Goal: Task Accomplishment & Management: Manage account settings

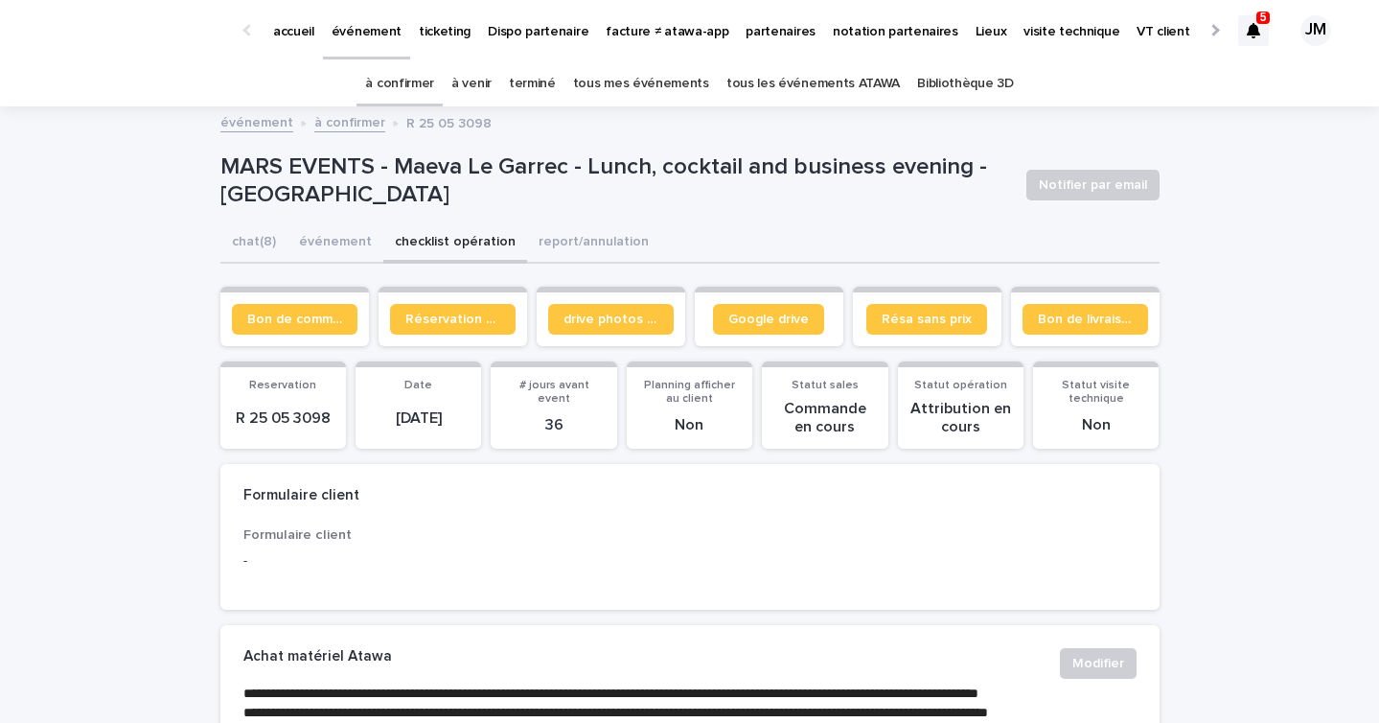
click at [852, 80] on link "tous les événements ATAWA" at bounding box center [814, 83] width 174 height 45
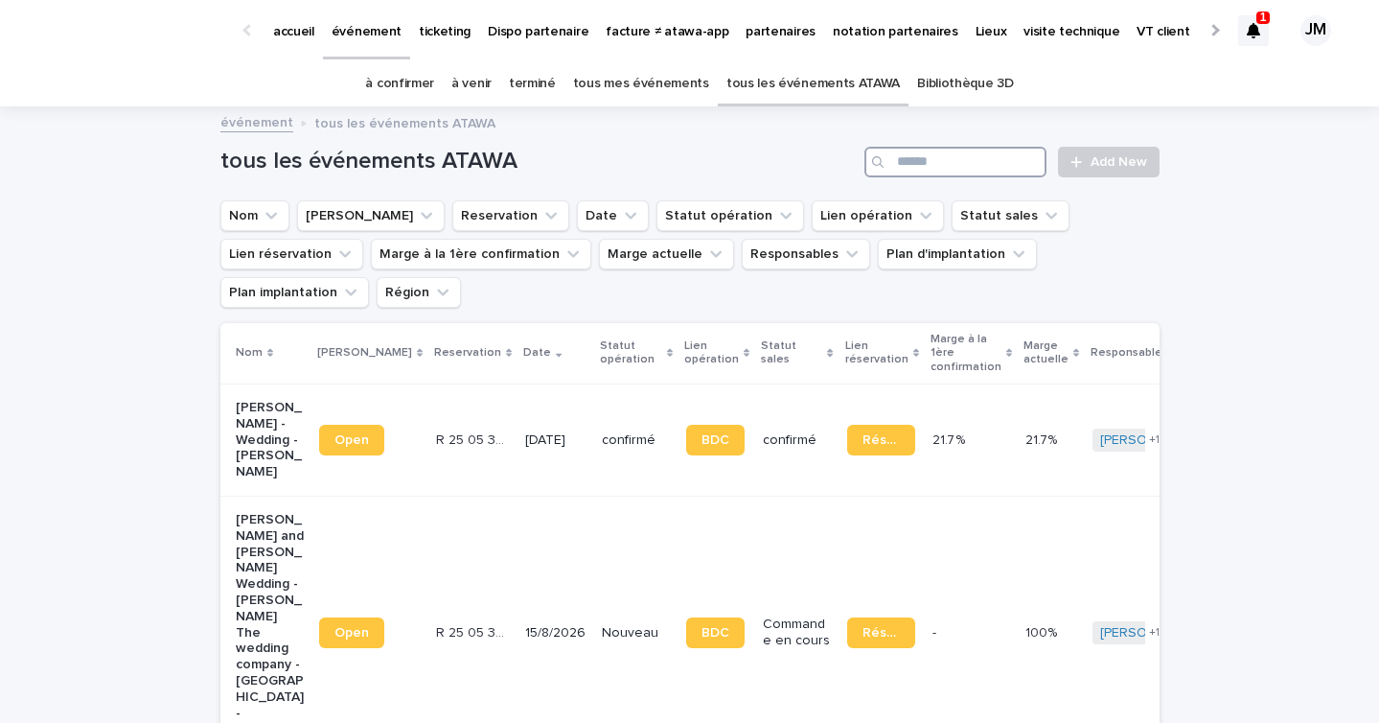
click at [938, 156] on input "Search" at bounding box center [956, 162] width 182 height 31
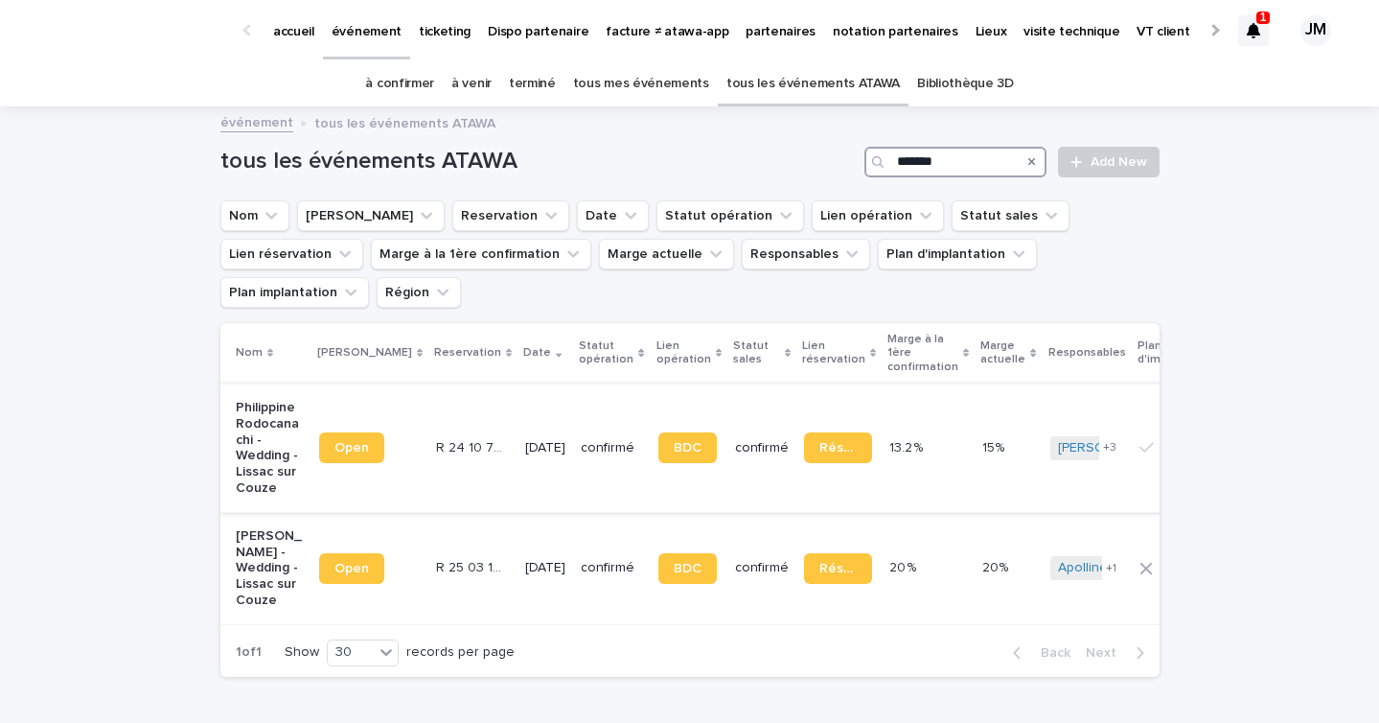
type input "******"
click at [548, 452] on td "[DATE]" at bounding box center [546, 447] width 56 height 128
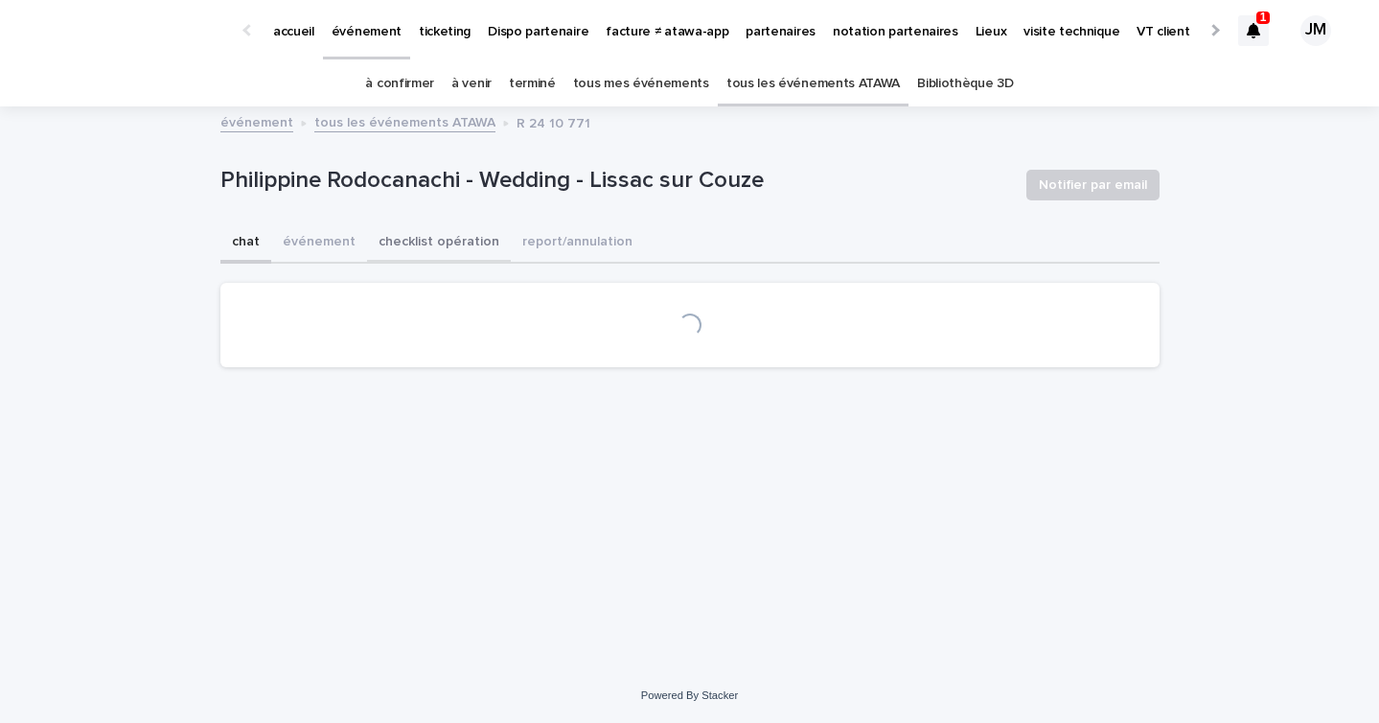
drag, startPoint x: 450, startPoint y: 249, endPoint x: 434, endPoint y: 249, distance: 15.3
click at [450, 249] on button "checklist opération" at bounding box center [439, 243] width 144 height 40
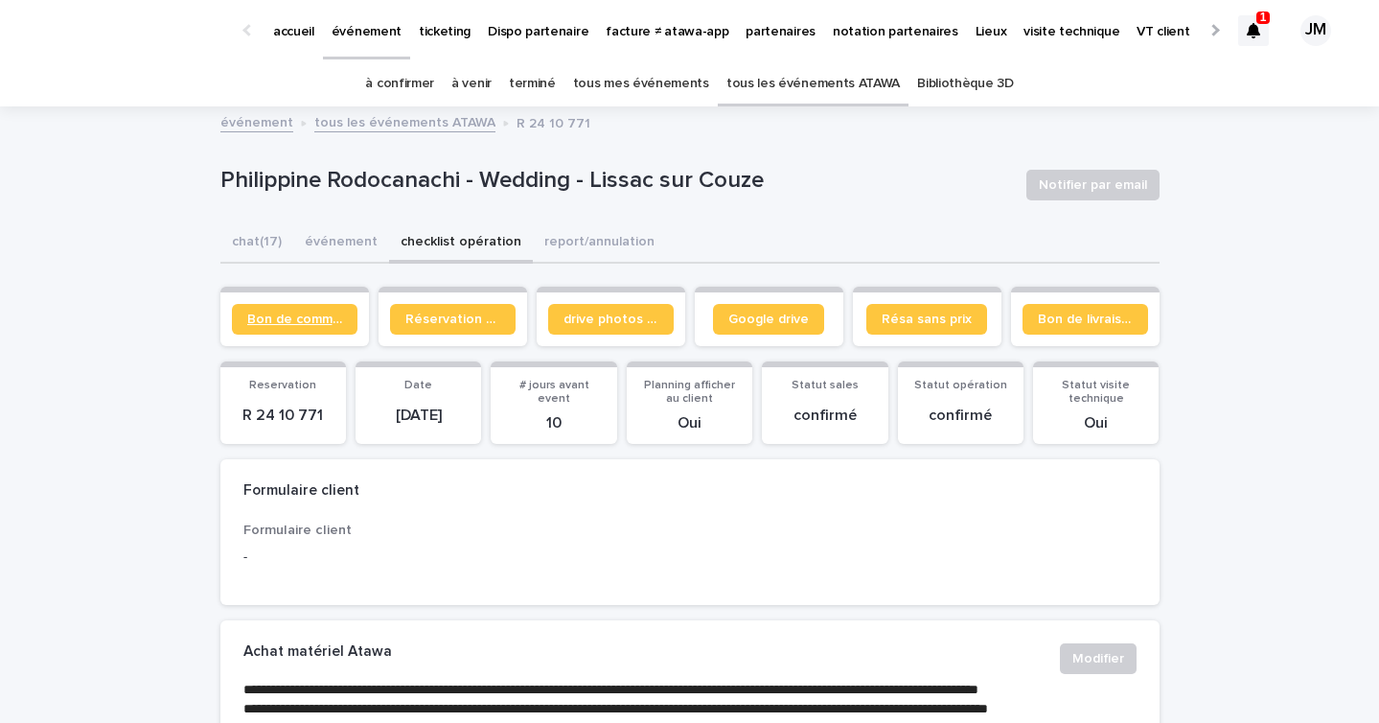
click at [253, 305] on link "Bon de commande" at bounding box center [295, 319] width 126 height 31
click at [1255, 36] on icon at bounding box center [1253, 30] width 13 height 15
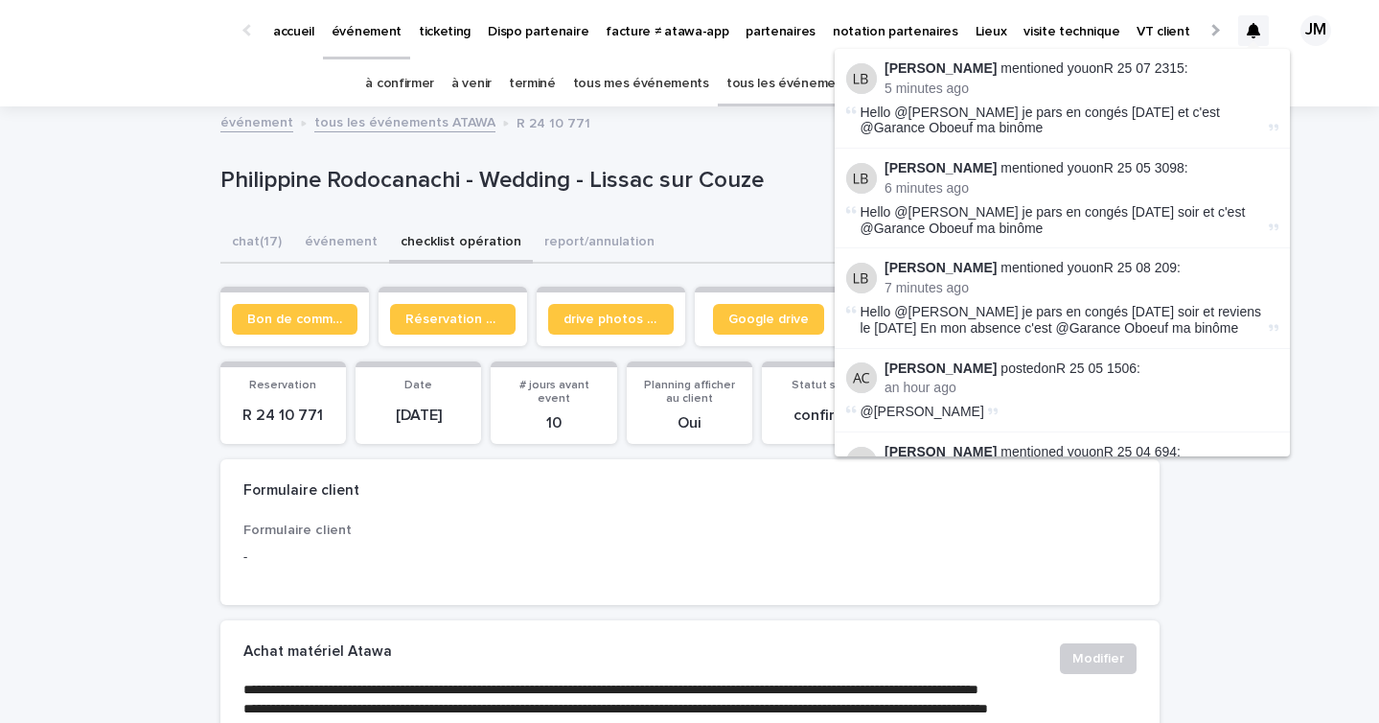
click at [1255, 36] on icon at bounding box center [1253, 30] width 13 height 15
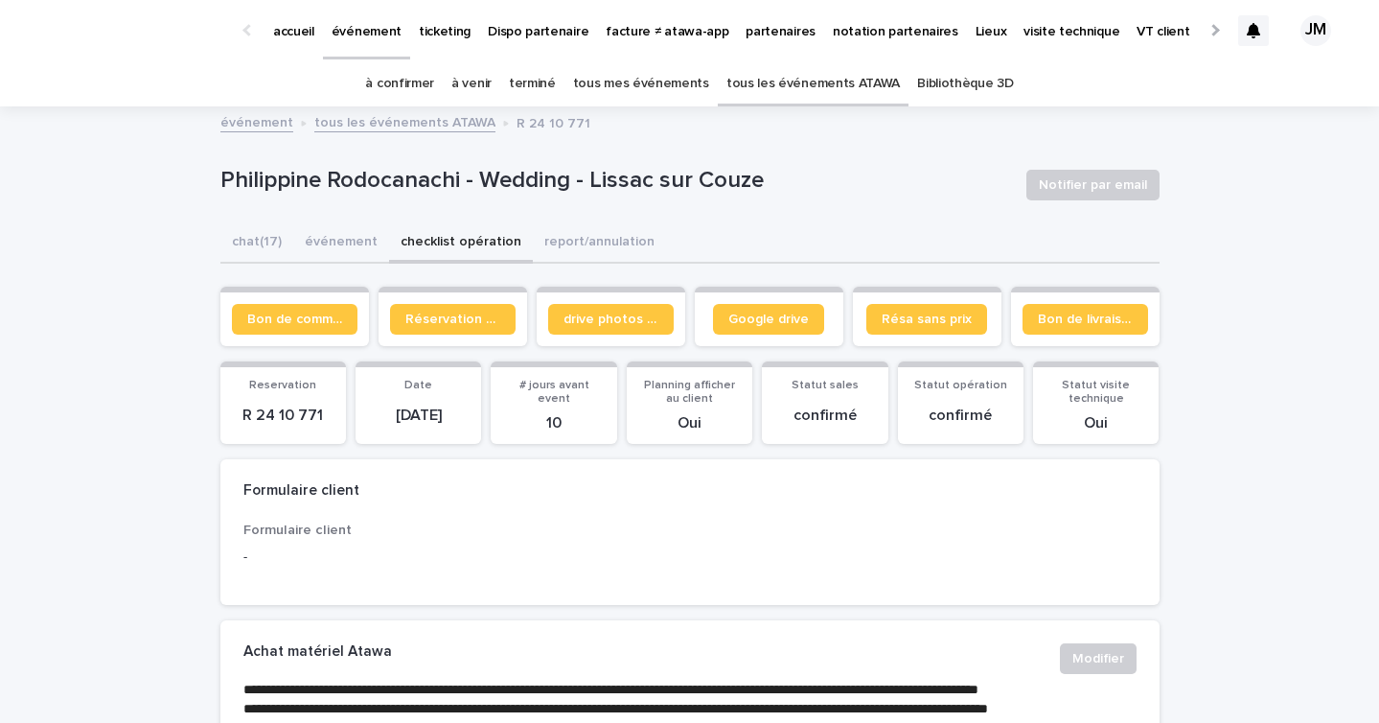
click at [277, 36] on p "accueil" at bounding box center [293, 20] width 41 height 40
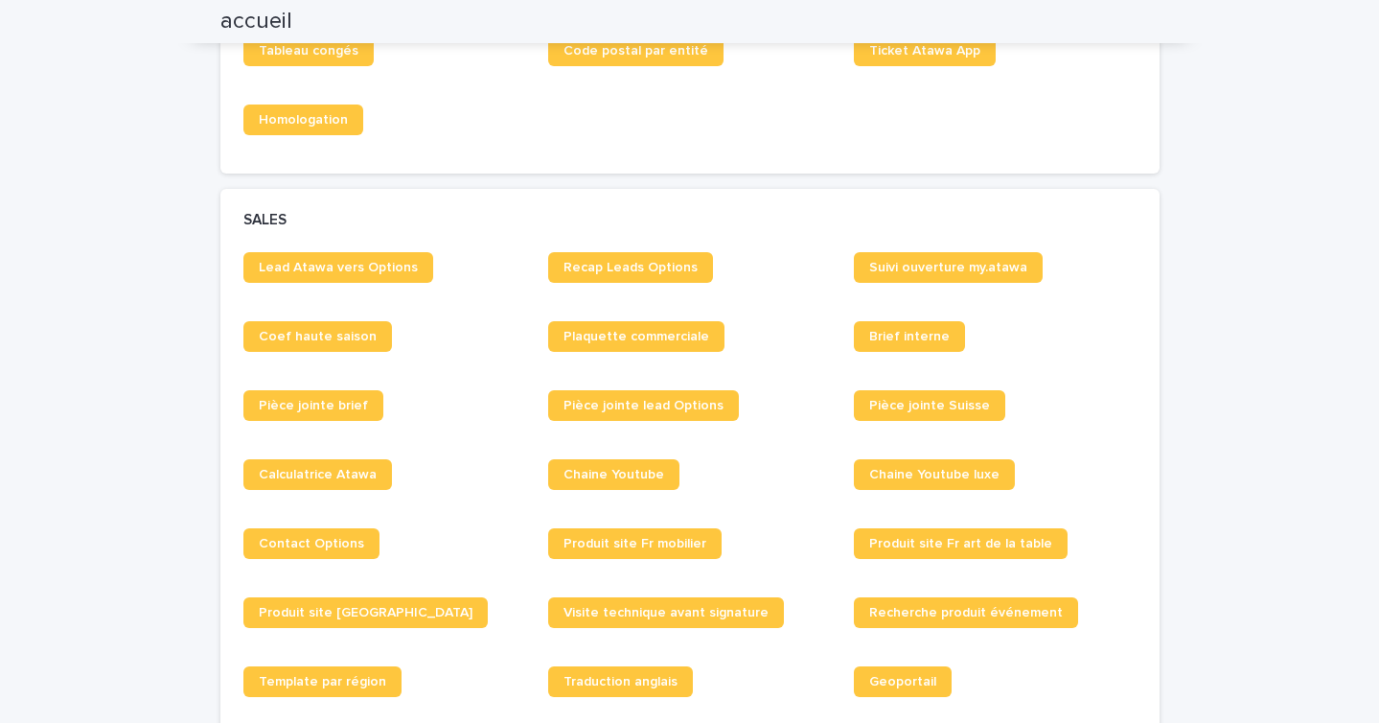
scroll to position [1001, 0]
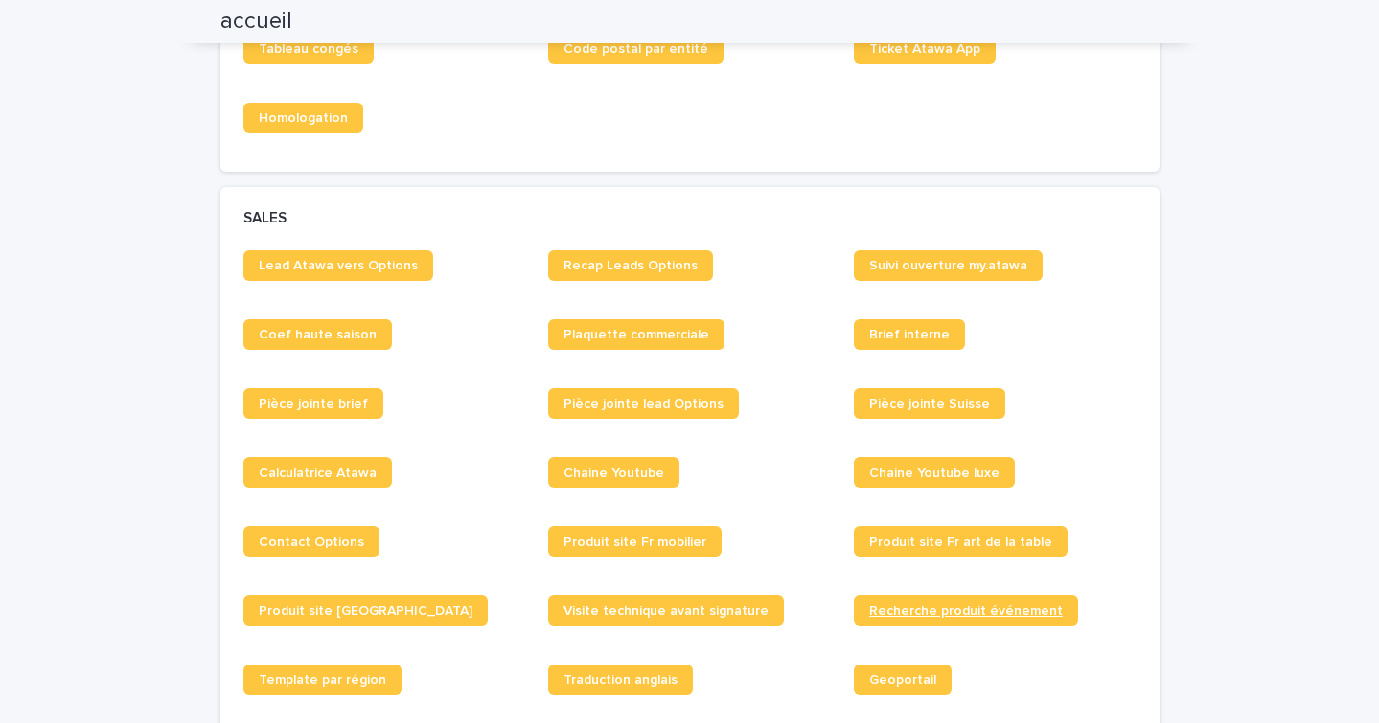
click at [923, 617] on span "Recherche produit événement" at bounding box center [966, 610] width 194 height 13
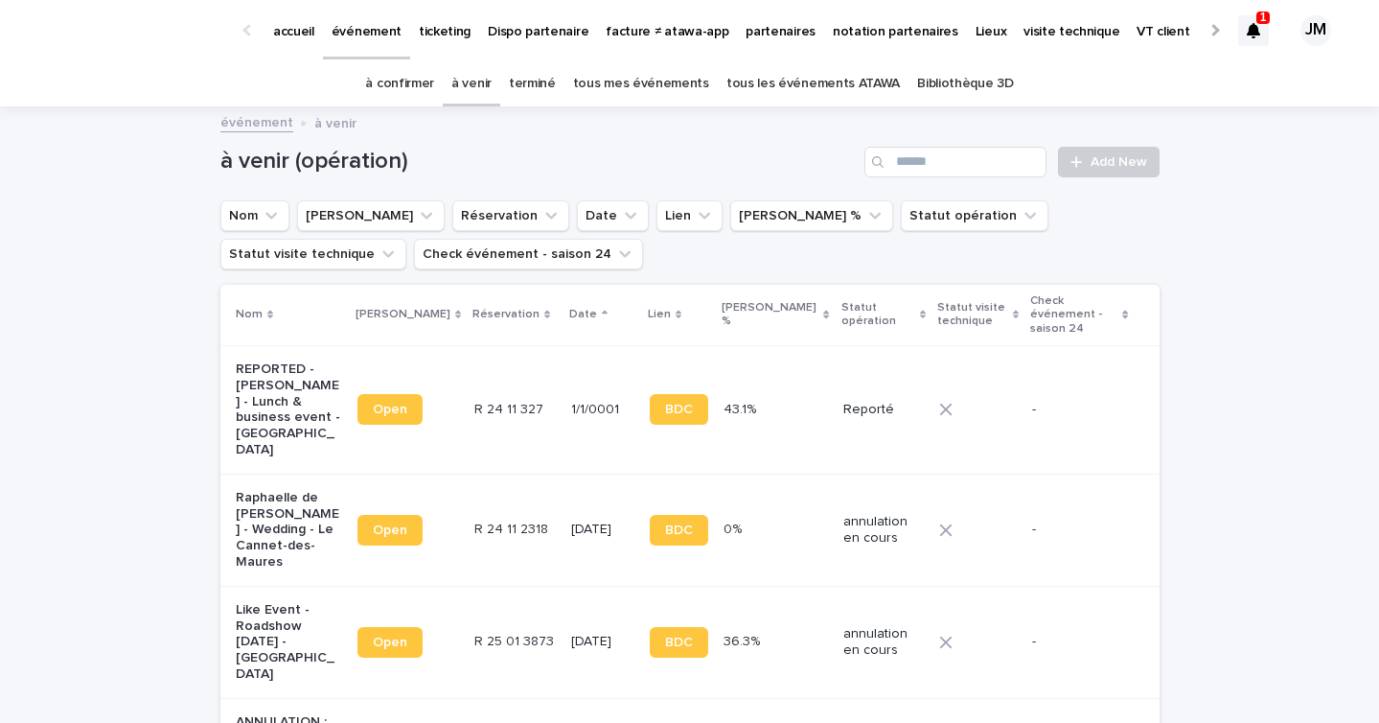
click at [1265, 18] on p "1" at bounding box center [1264, 17] width 7 height 13
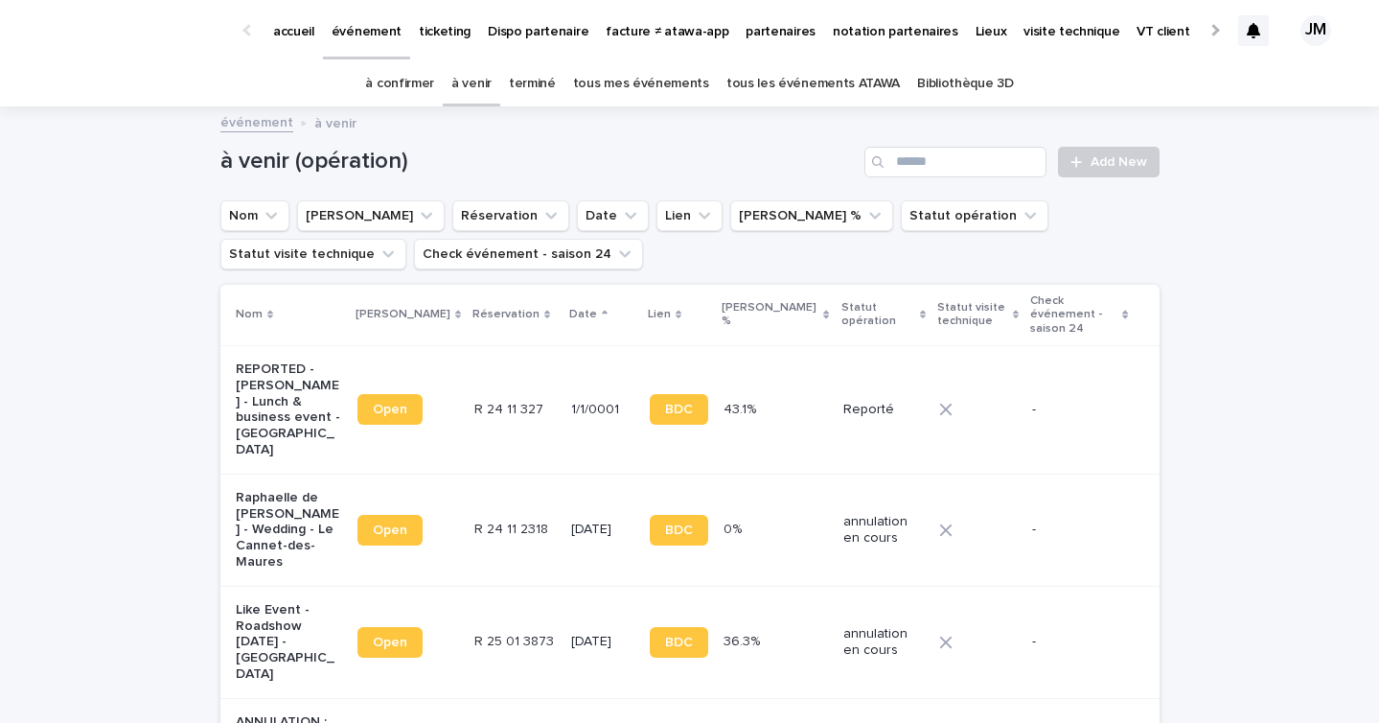
click at [840, 81] on link "tous les événements ATAWA" at bounding box center [814, 83] width 174 height 45
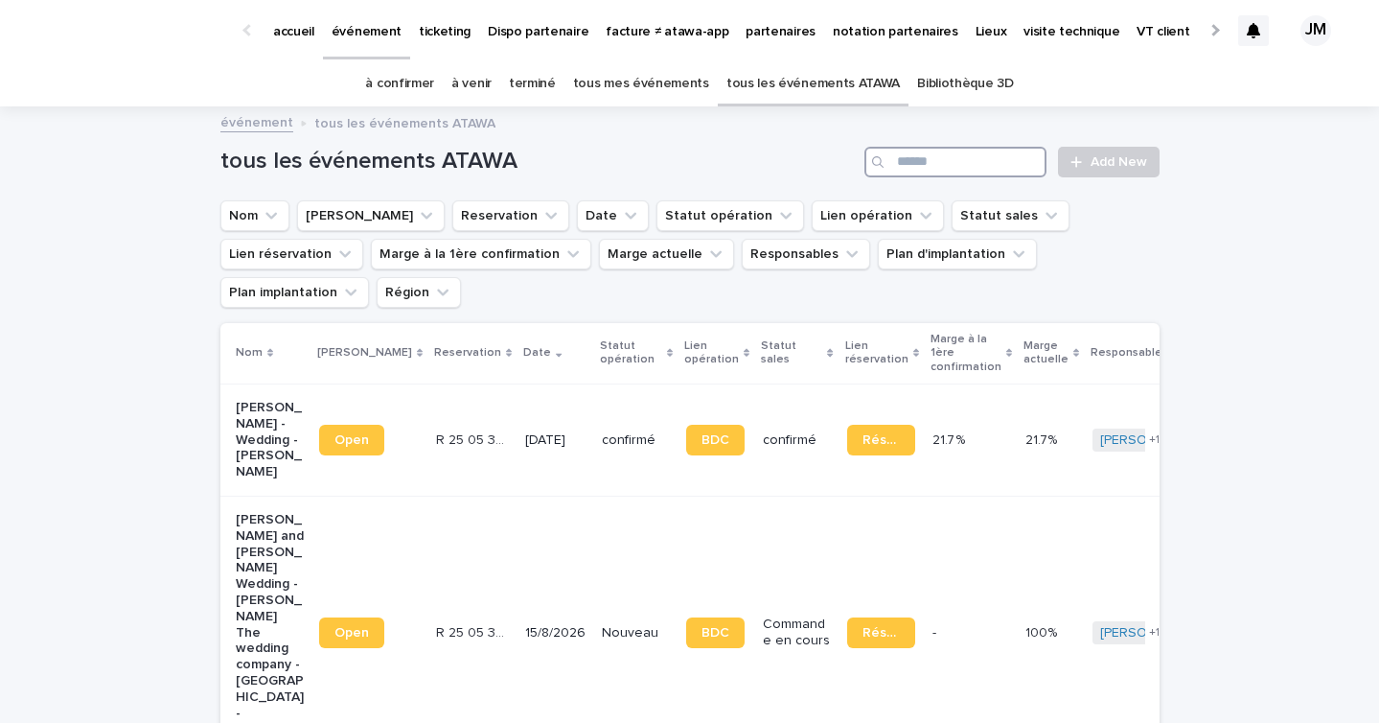
click at [950, 167] on input "Search" at bounding box center [956, 162] width 182 height 31
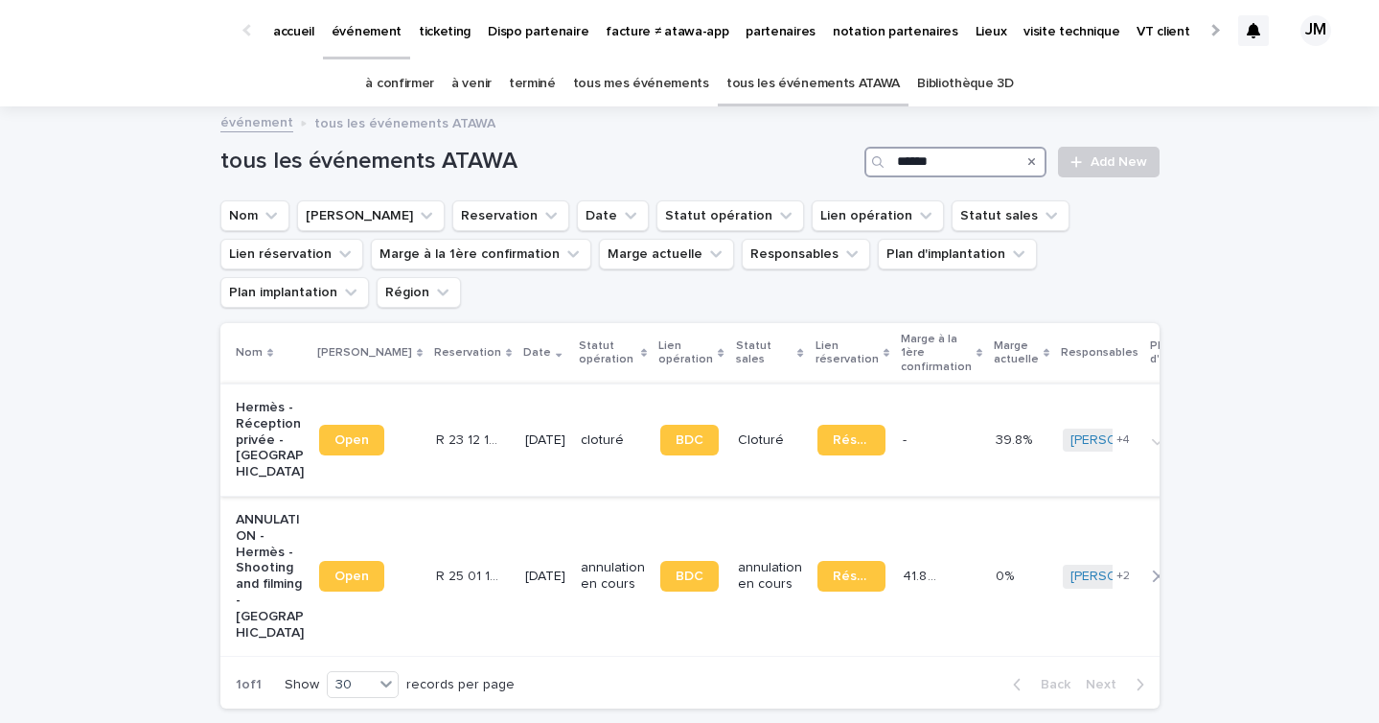
type input "******"
click at [895, 456] on td "- -" at bounding box center [941, 439] width 93 height 112
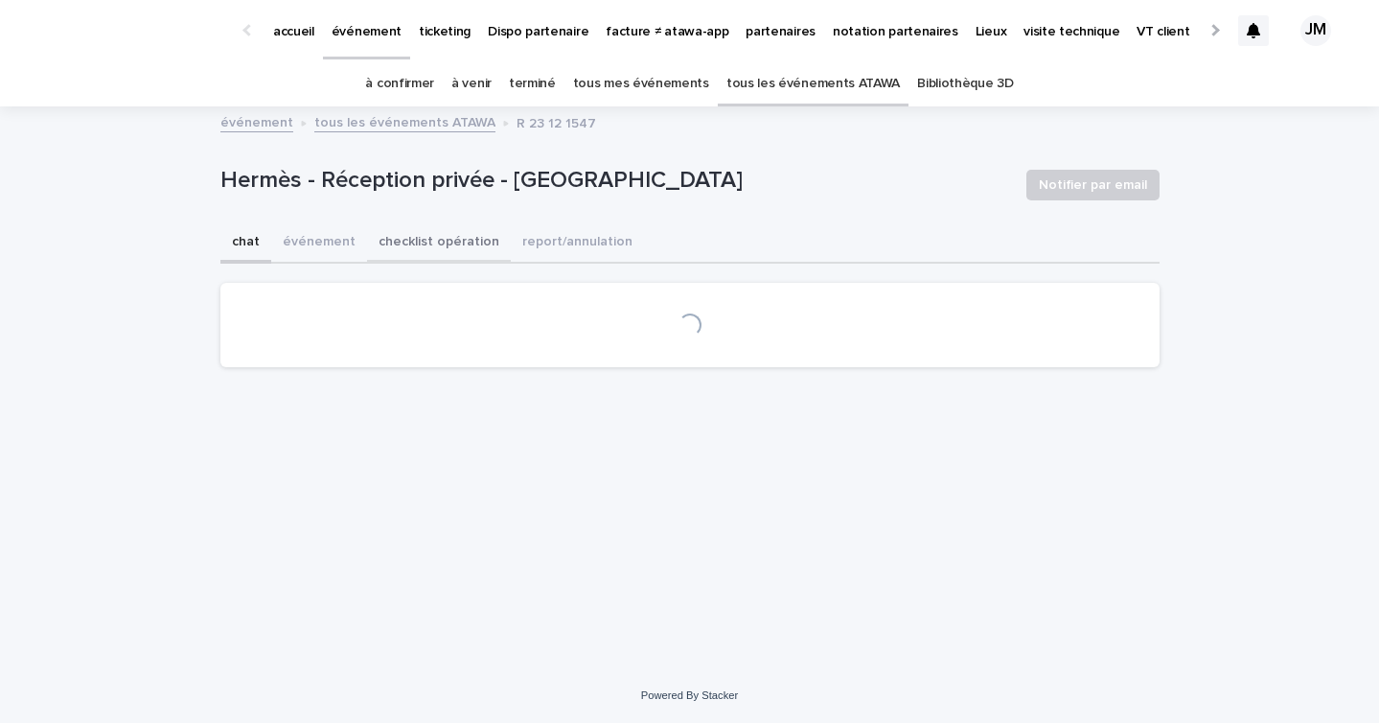
click at [479, 238] on button "checklist opération" at bounding box center [439, 243] width 144 height 40
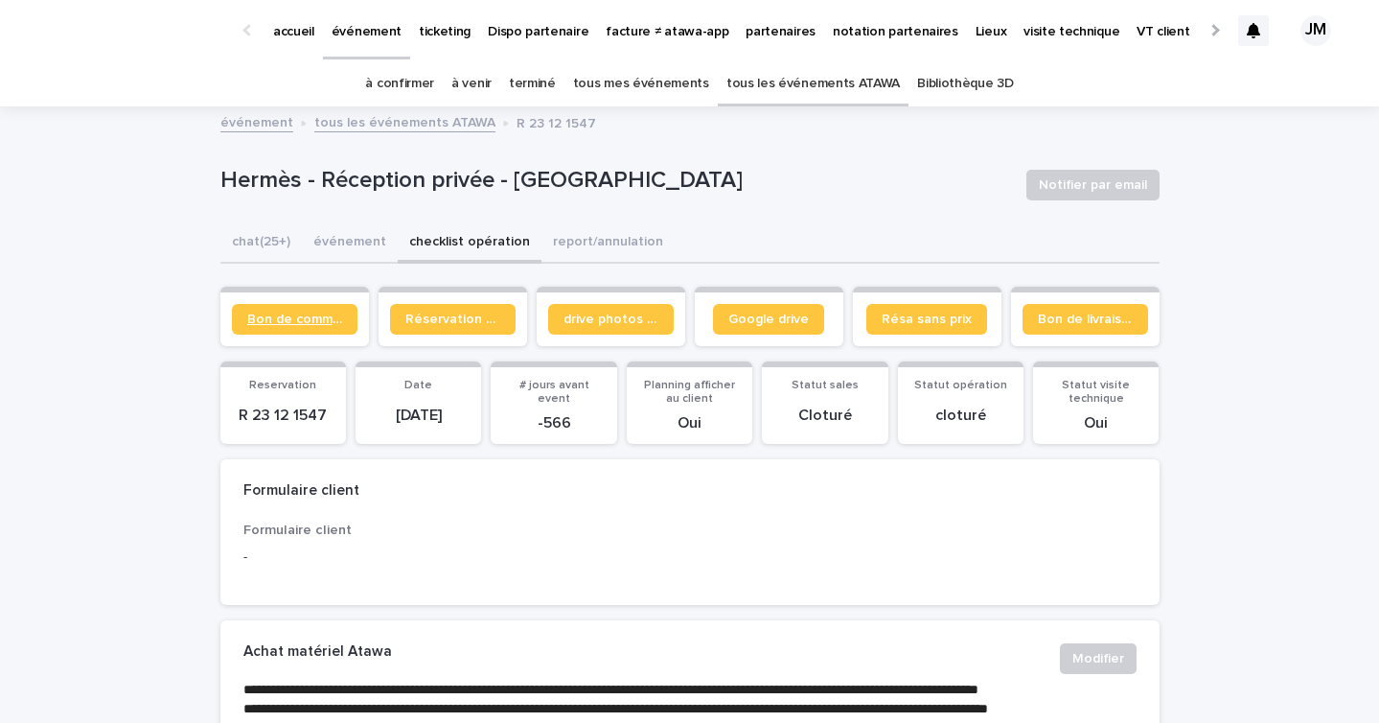
click at [322, 317] on span "Bon de commande" at bounding box center [294, 319] width 95 height 13
click at [802, 72] on link "tous les événements ATAWA" at bounding box center [814, 83] width 174 height 45
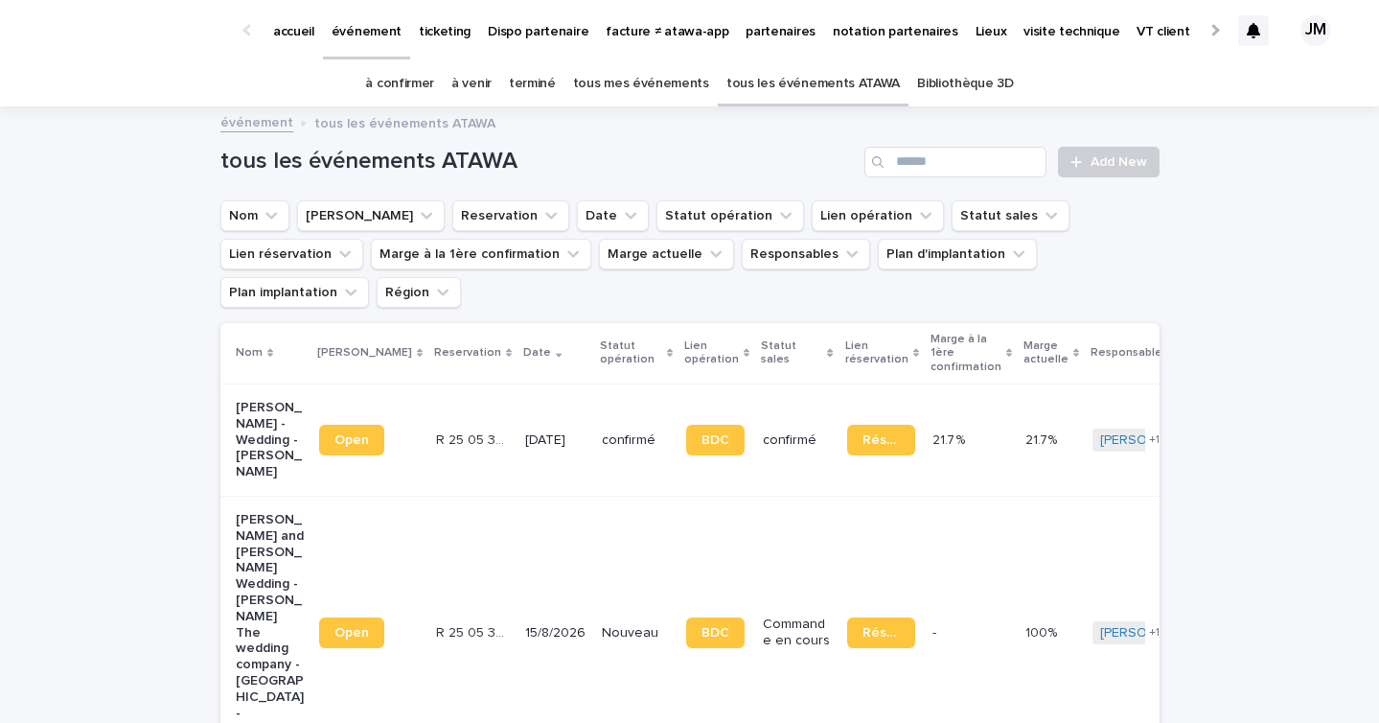
scroll to position [32, 0]
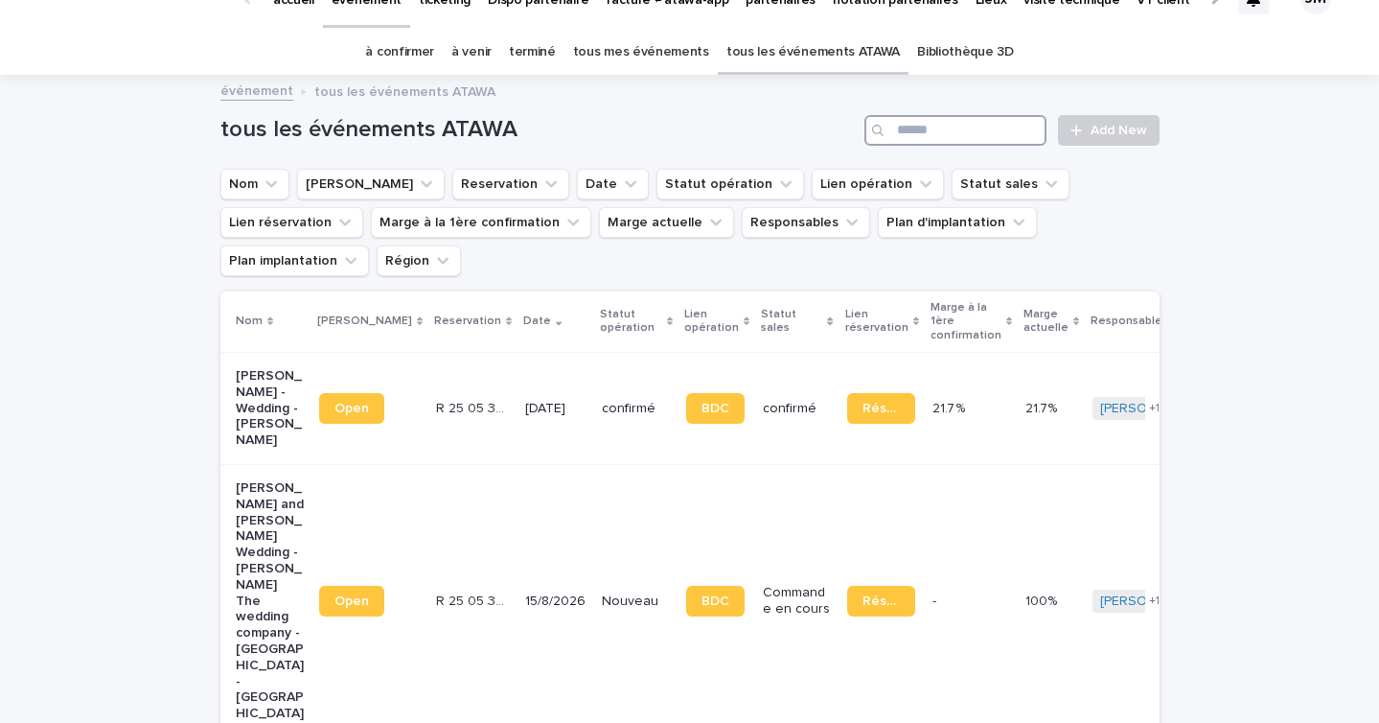
click at [917, 129] on input "Search" at bounding box center [956, 130] width 182 height 31
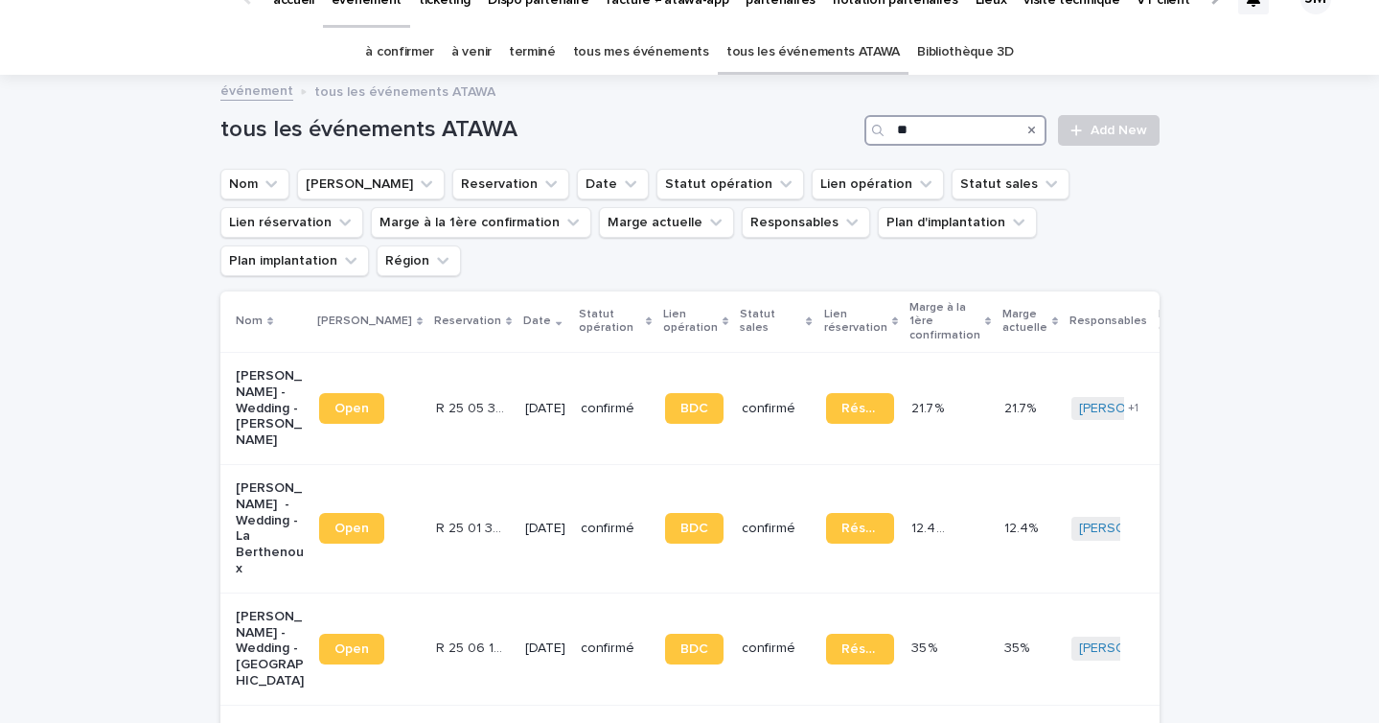
type input "*"
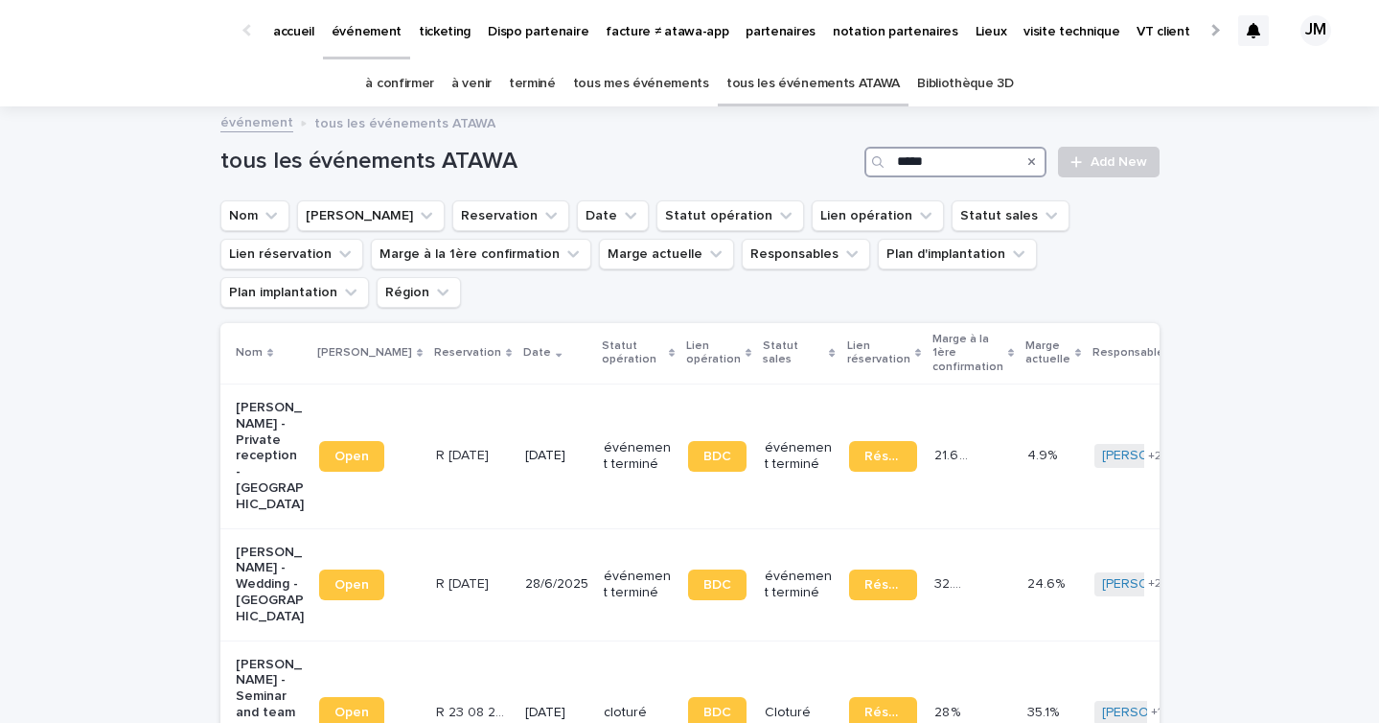
click at [921, 160] on input "*****" at bounding box center [956, 162] width 182 height 31
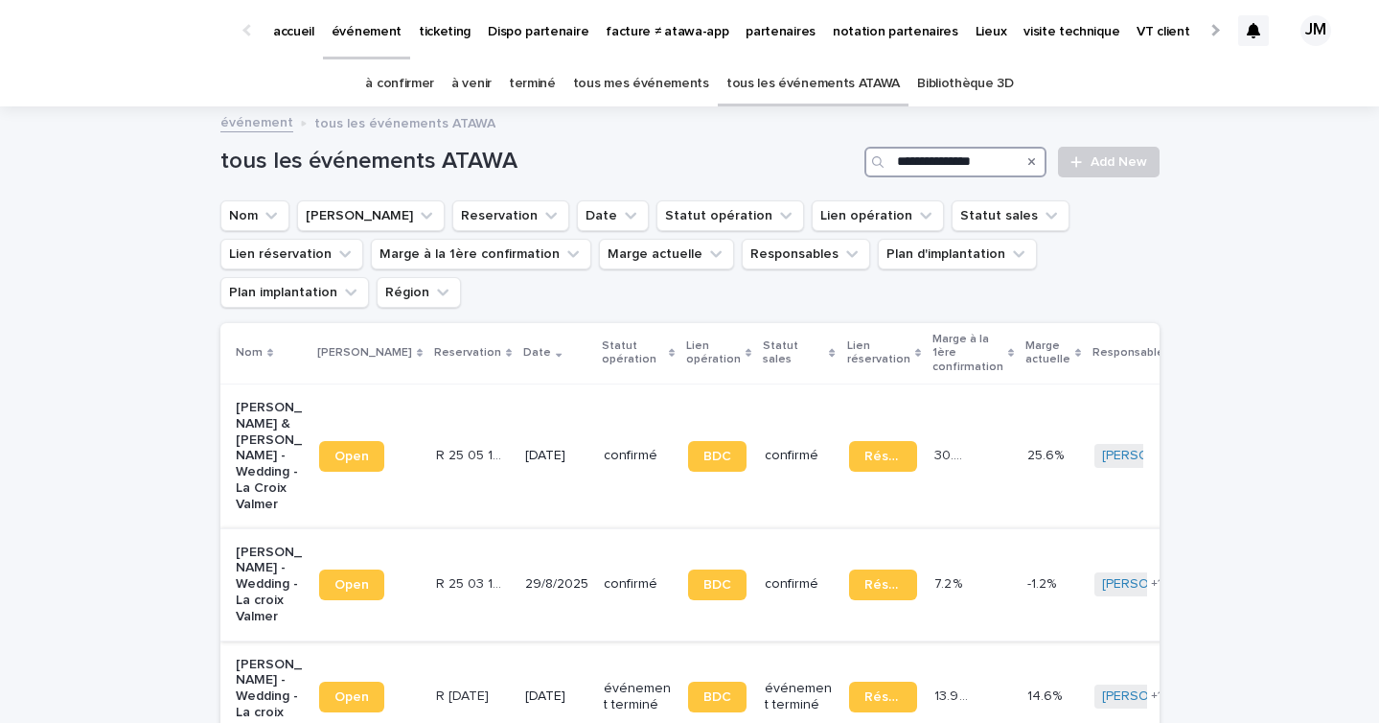
type input "**********"
click at [604, 576] on p "confirmé" at bounding box center [638, 584] width 68 height 16
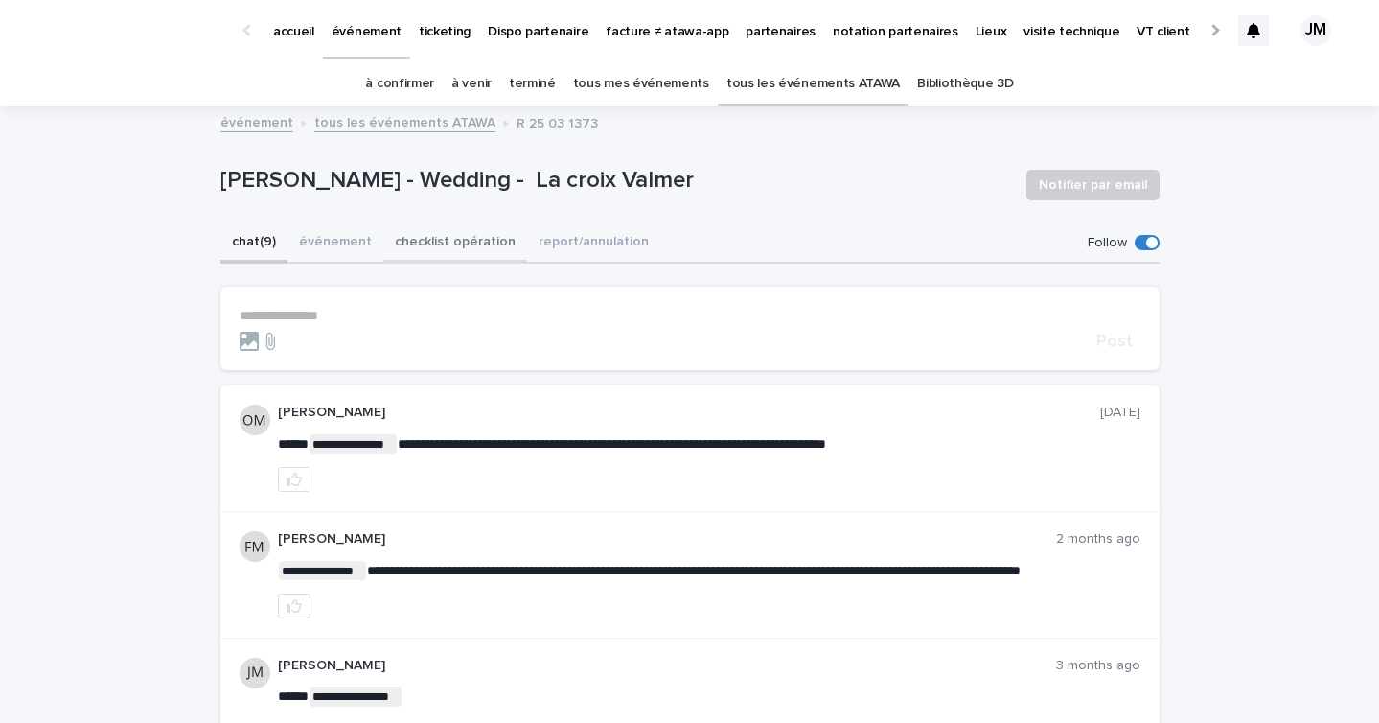
click at [426, 242] on button "checklist opération" at bounding box center [455, 243] width 144 height 40
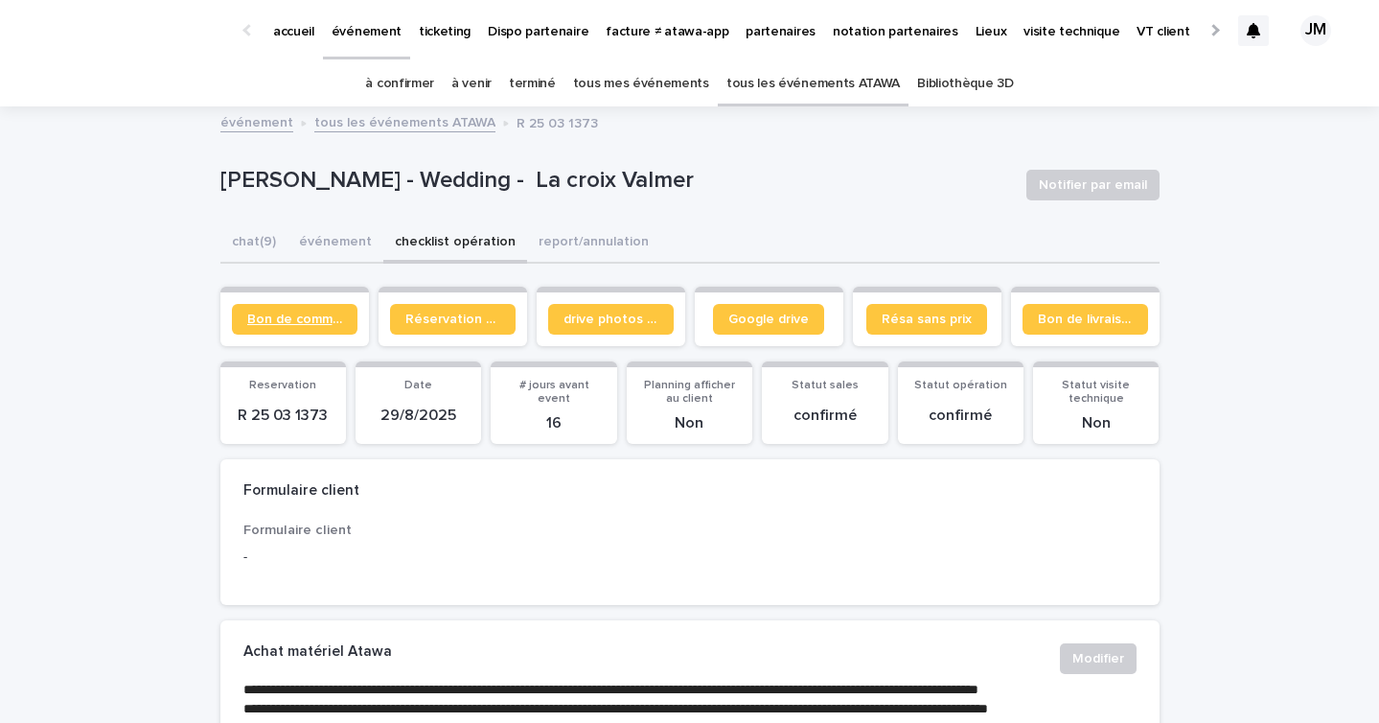
click at [286, 325] on span "Bon de commande" at bounding box center [294, 319] width 95 height 13
click at [827, 100] on link "tous les événements ATAWA" at bounding box center [814, 83] width 174 height 45
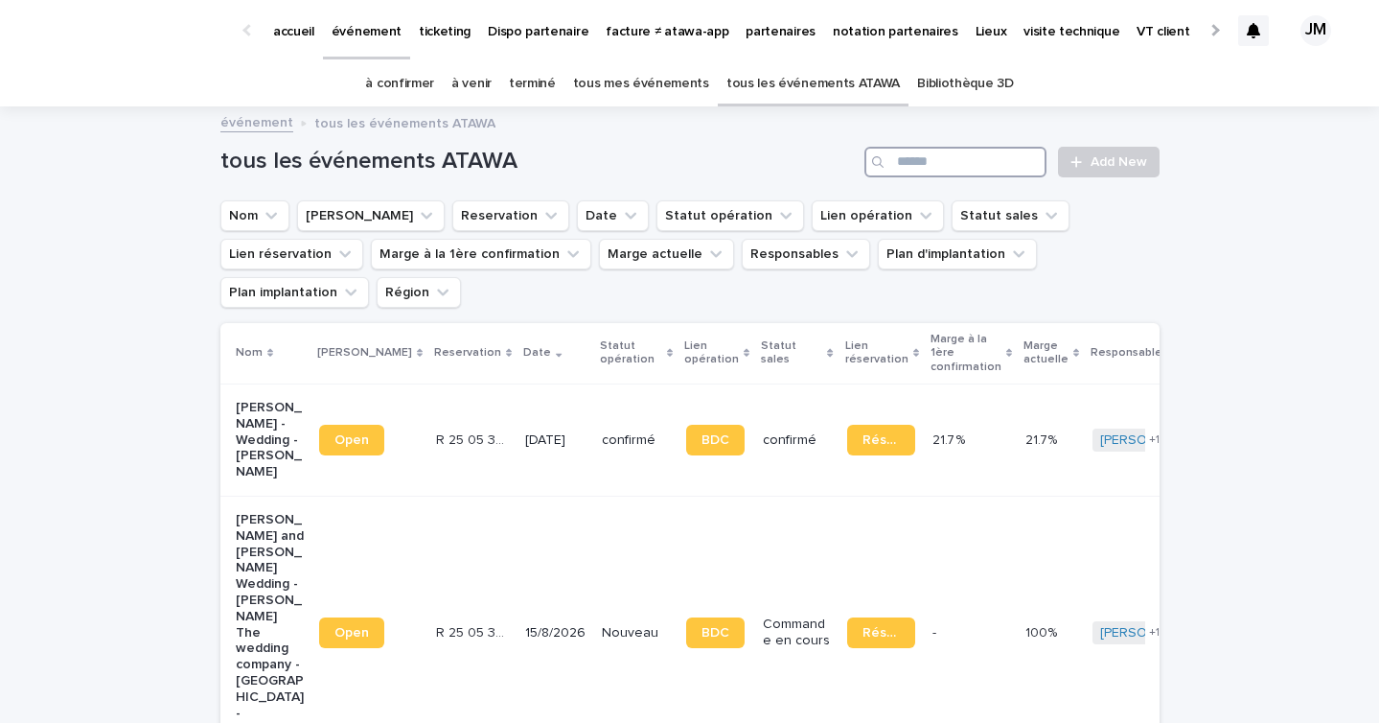
click at [971, 165] on input "Search" at bounding box center [956, 162] width 182 height 31
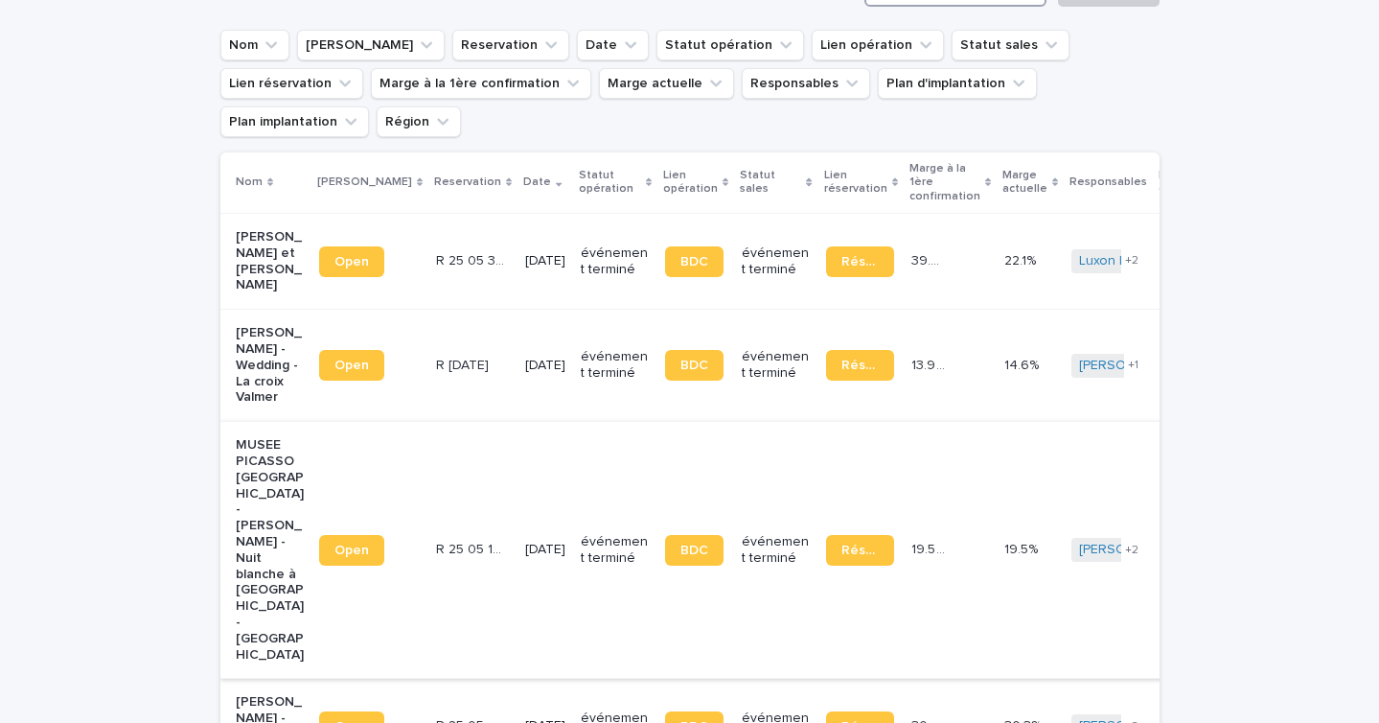
scroll to position [204, 0]
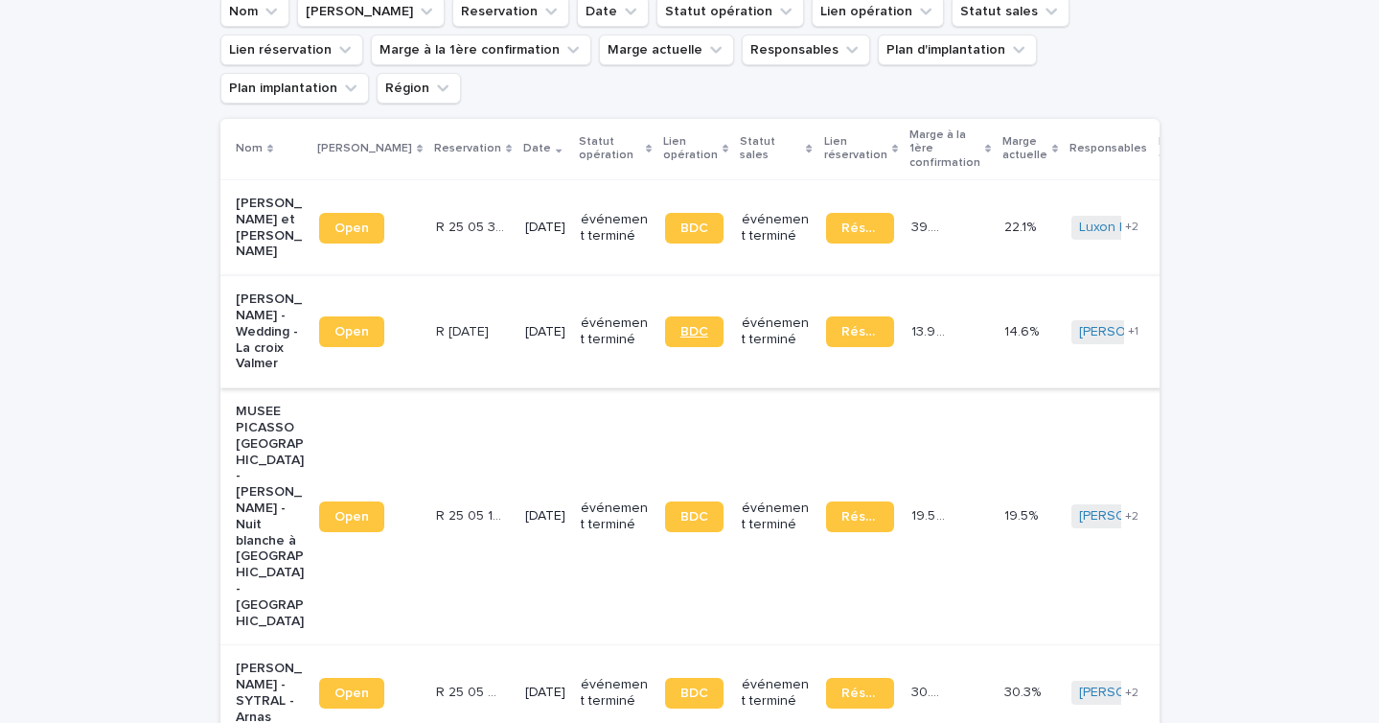
type input "*****"
click at [681, 338] on span "BDC" at bounding box center [695, 331] width 28 height 13
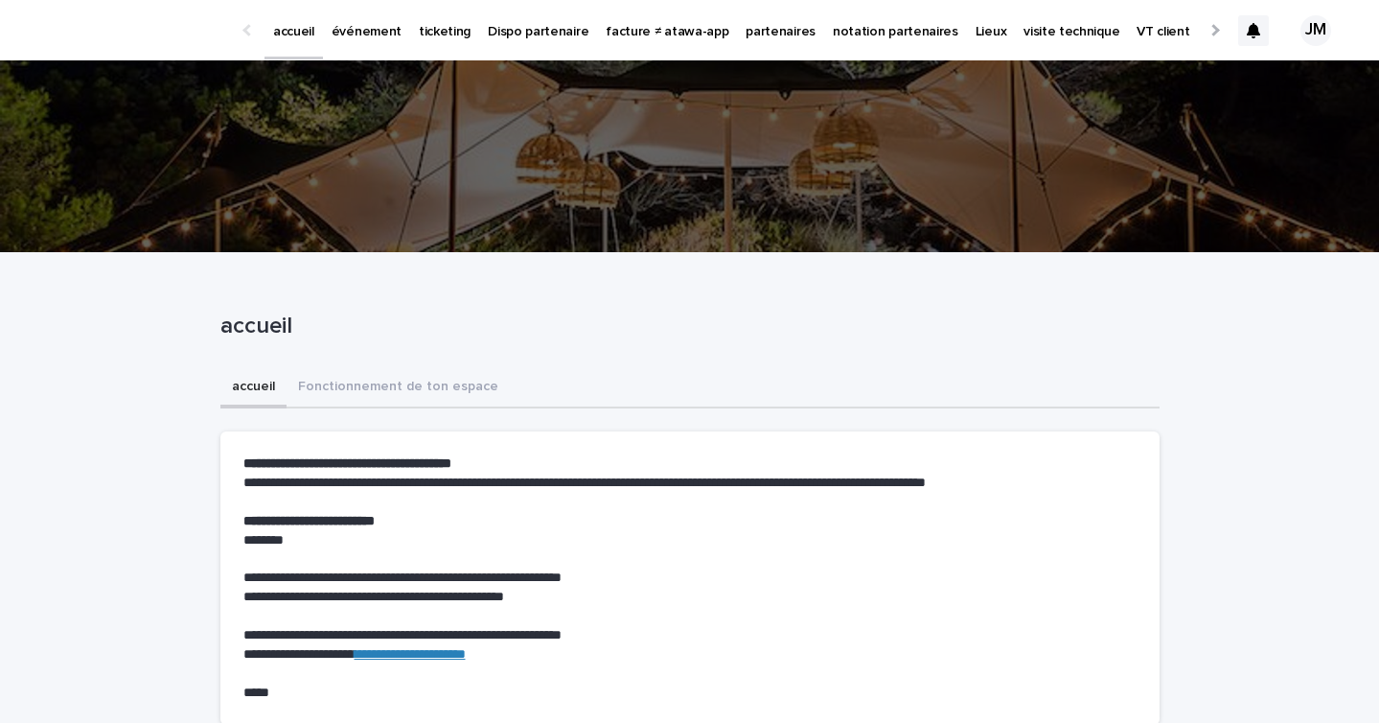
click at [365, 33] on p "événement" at bounding box center [367, 20] width 70 height 40
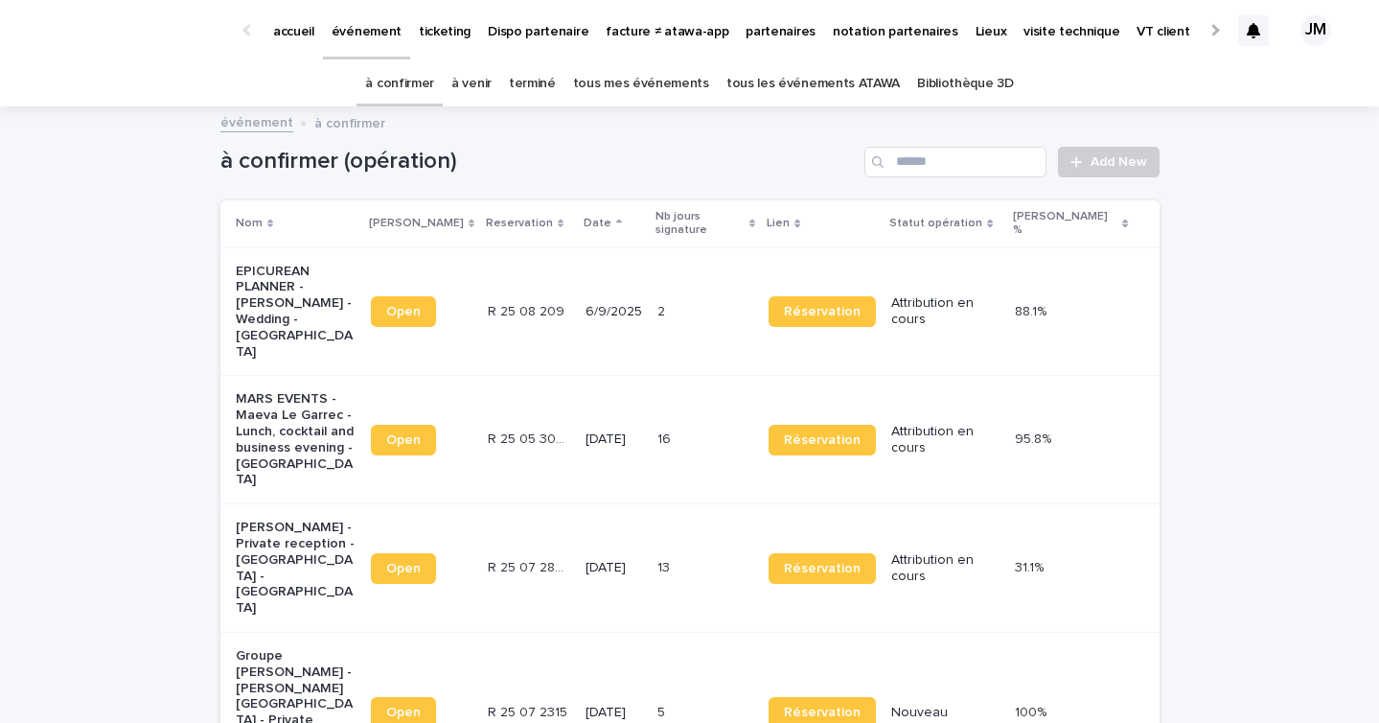
click at [812, 97] on link "tous les événements ATAWA" at bounding box center [814, 83] width 174 height 45
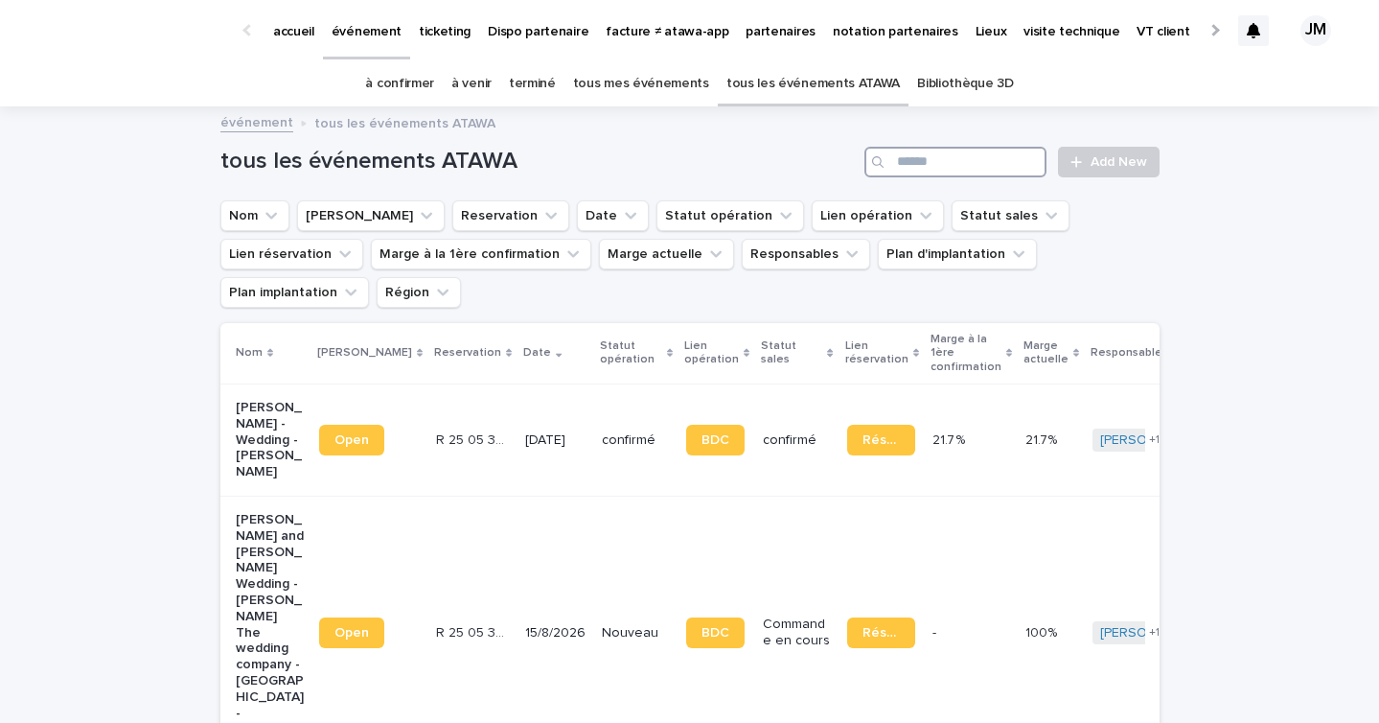
click at [925, 156] on input "Search" at bounding box center [956, 162] width 182 height 31
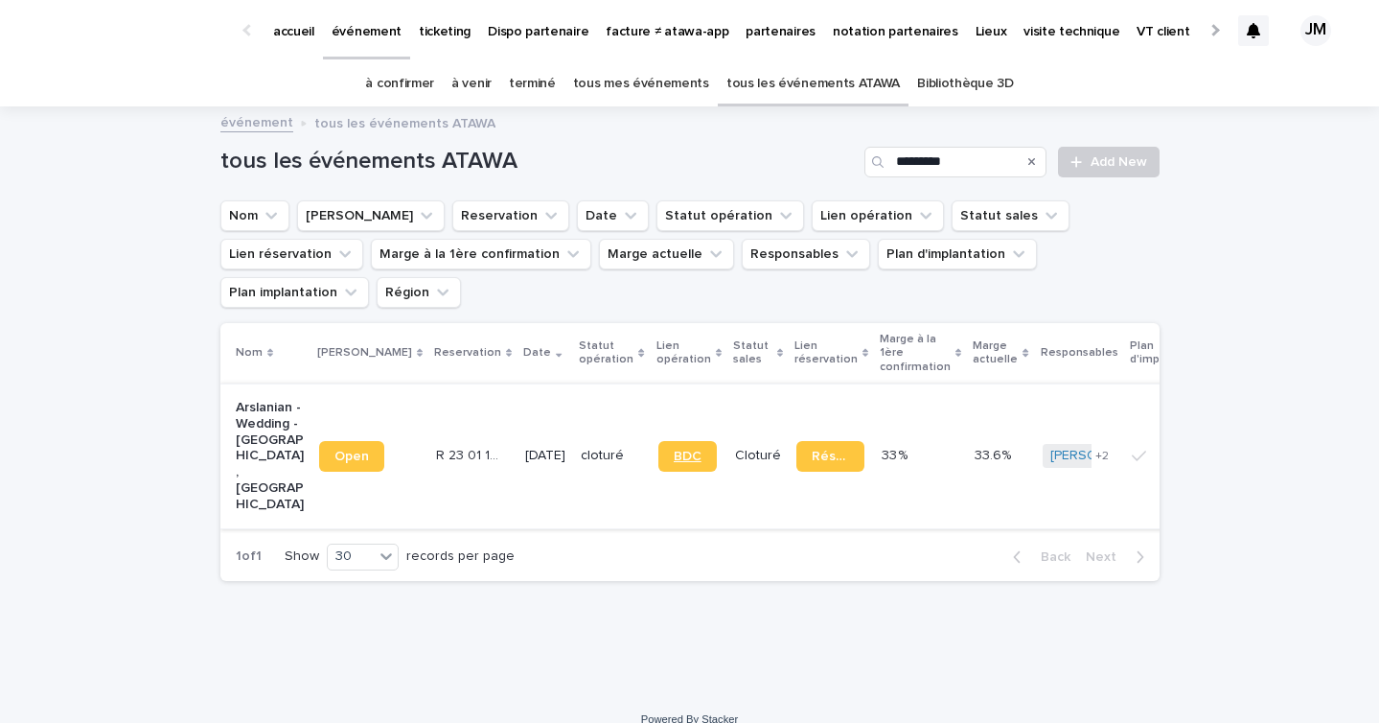
click at [674, 450] on span "BDC" at bounding box center [688, 456] width 28 height 13
click at [936, 174] on input "*********" at bounding box center [956, 162] width 182 height 31
click at [936, 173] on input "*********" at bounding box center [956, 162] width 182 height 31
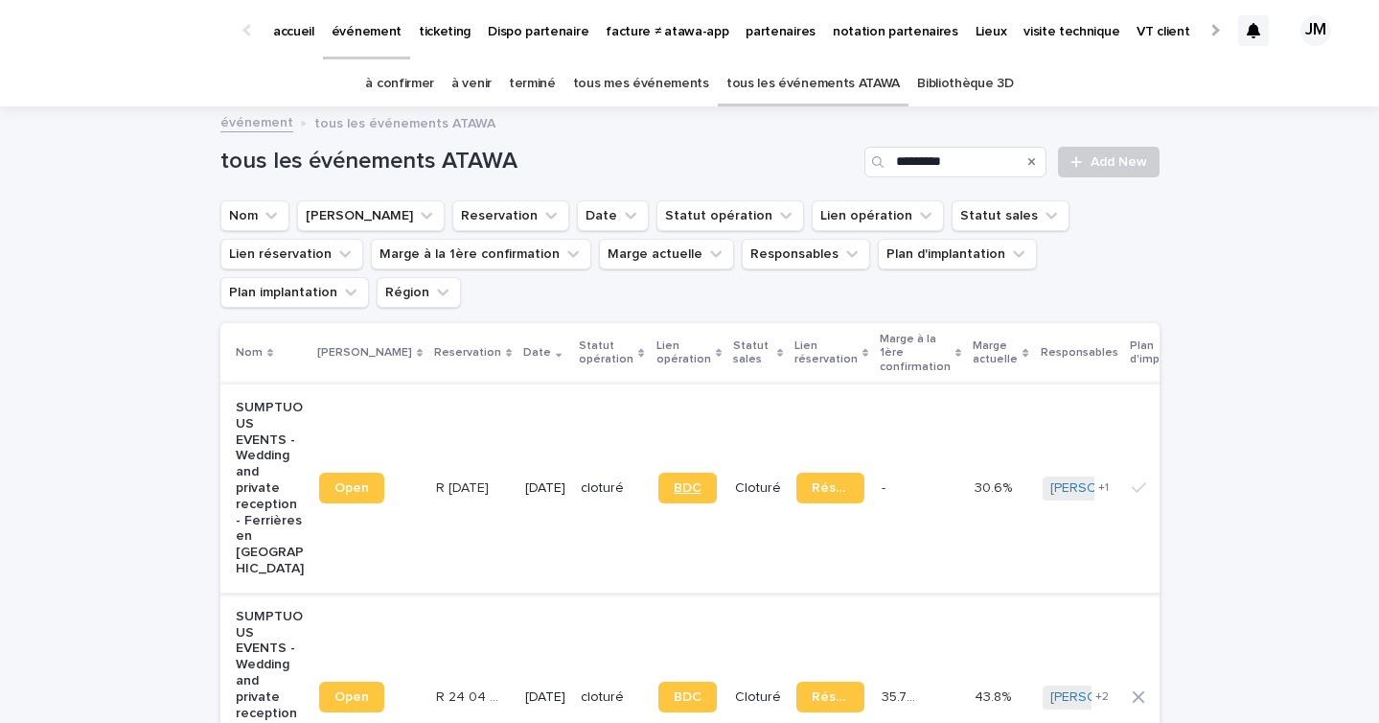
click at [674, 481] on span "BDC" at bounding box center [688, 487] width 28 height 13
click at [958, 165] on input "*********" at bounding box center [956, 162] width 182 height 31
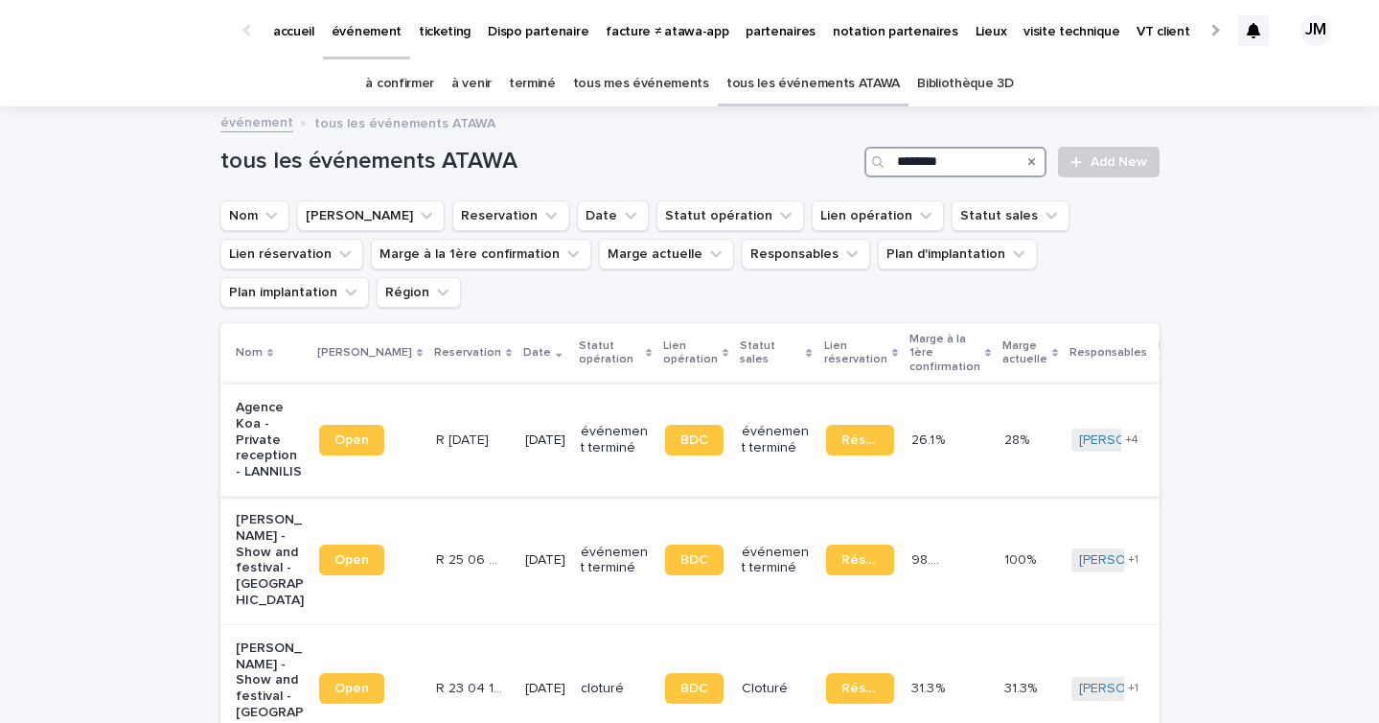
type input "********"
click at [581, 424] on p "événement terminé" at bounding box center [615, 440] width 68 height 33
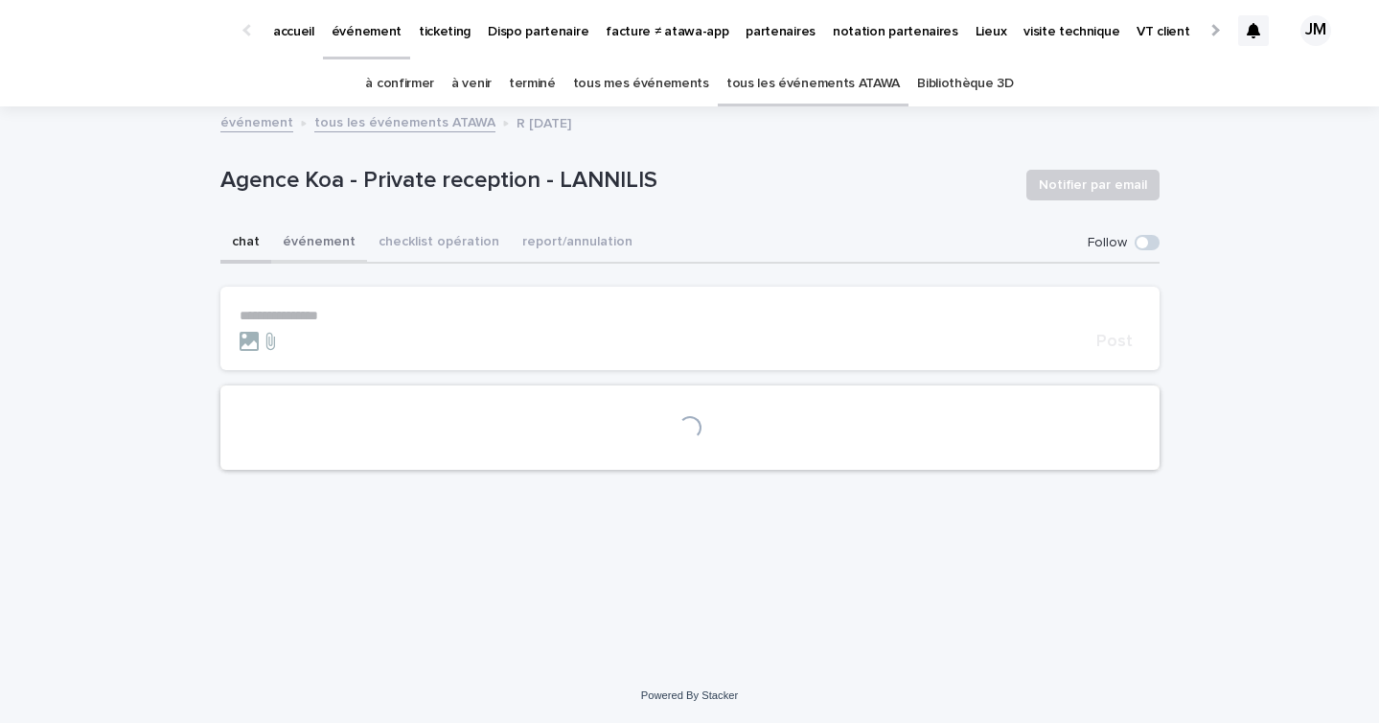
click at [385, 244] on button "checklist opération" at bounding box center [439, 243] width 144 height 40
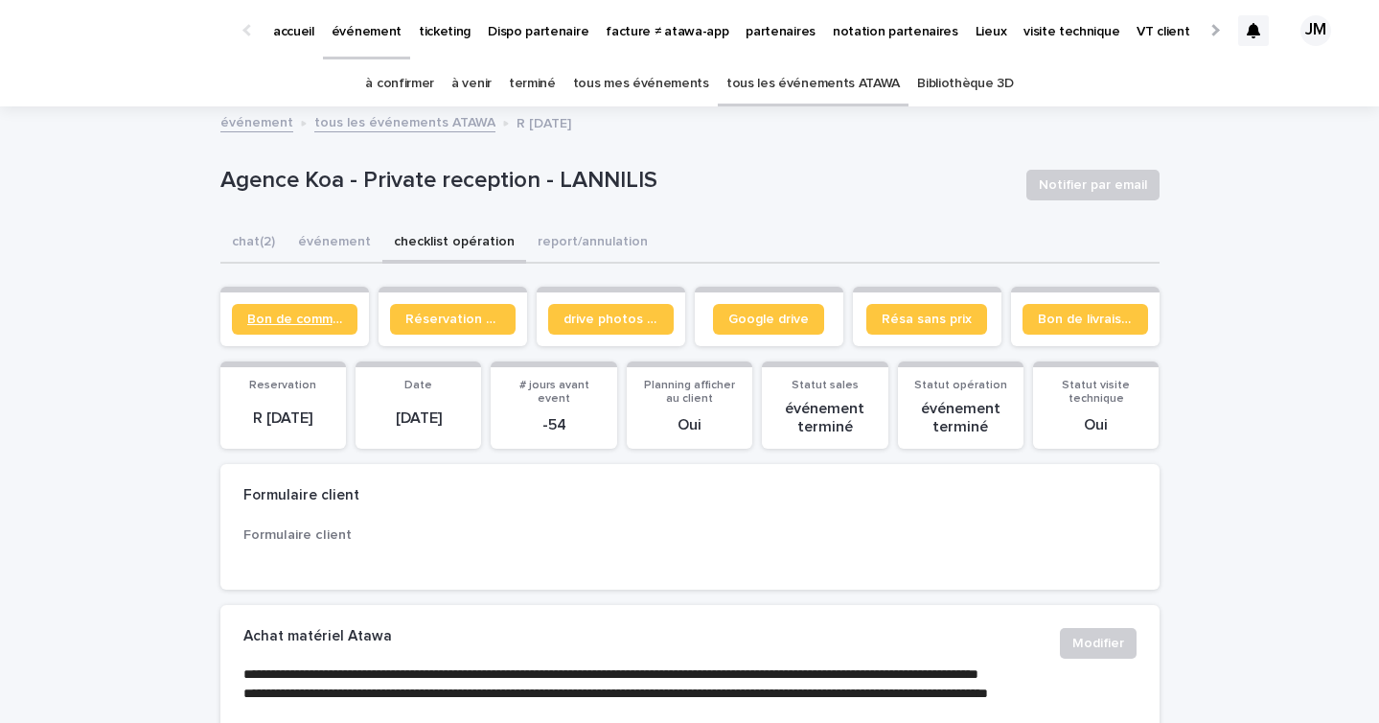
click at [260, 310] on link "Bon de commande" at bounding box center [295, 319] width 126 height 31
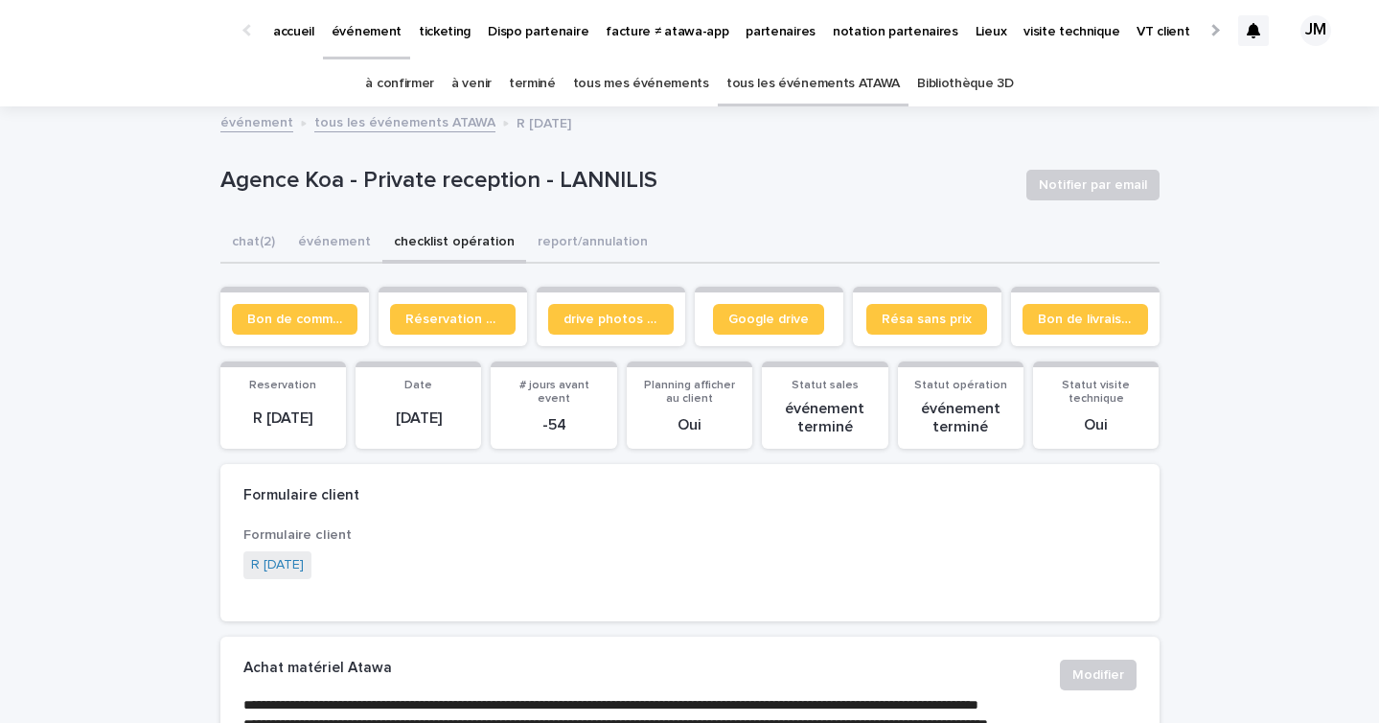
click at [797, 81] on link "tous les événements ATAWA" at bounding box center [814, 83] width 174 height 45
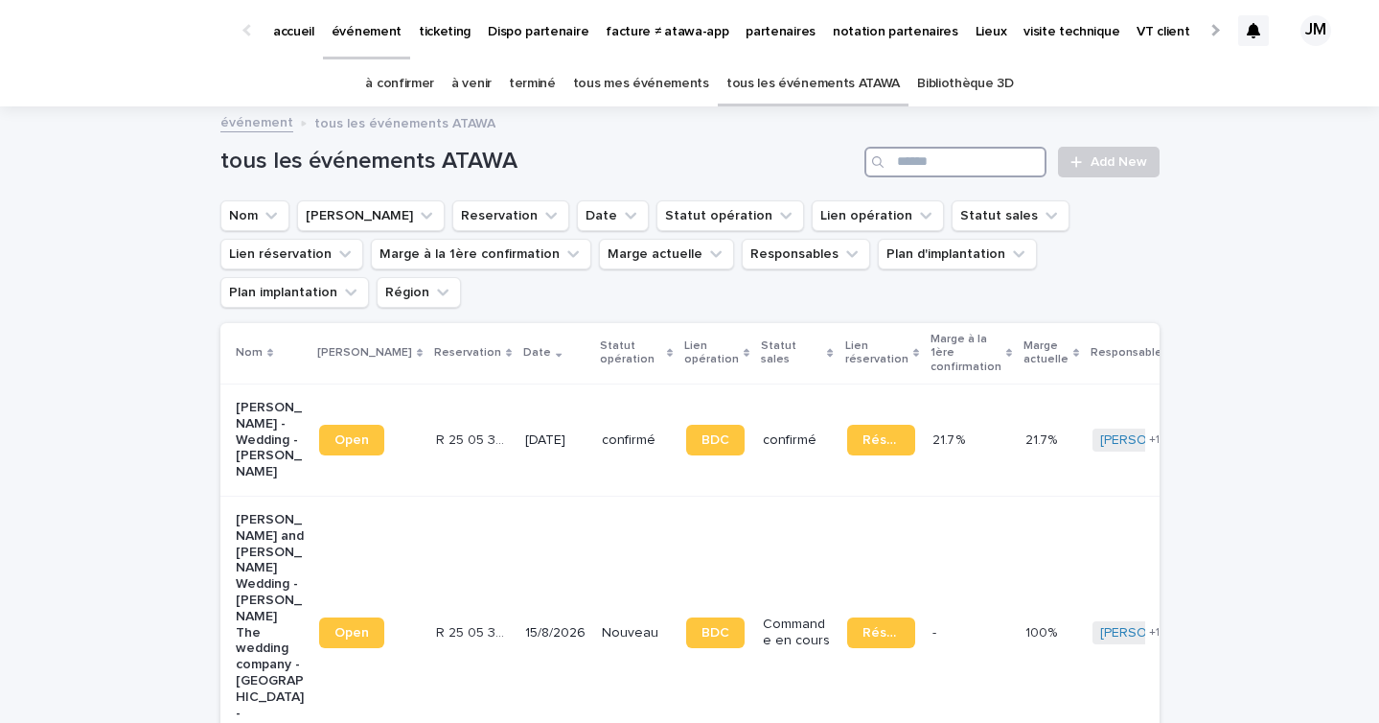
click at [978, 162] on input "Search" at bounding box center [956, 162] width 182 height 31
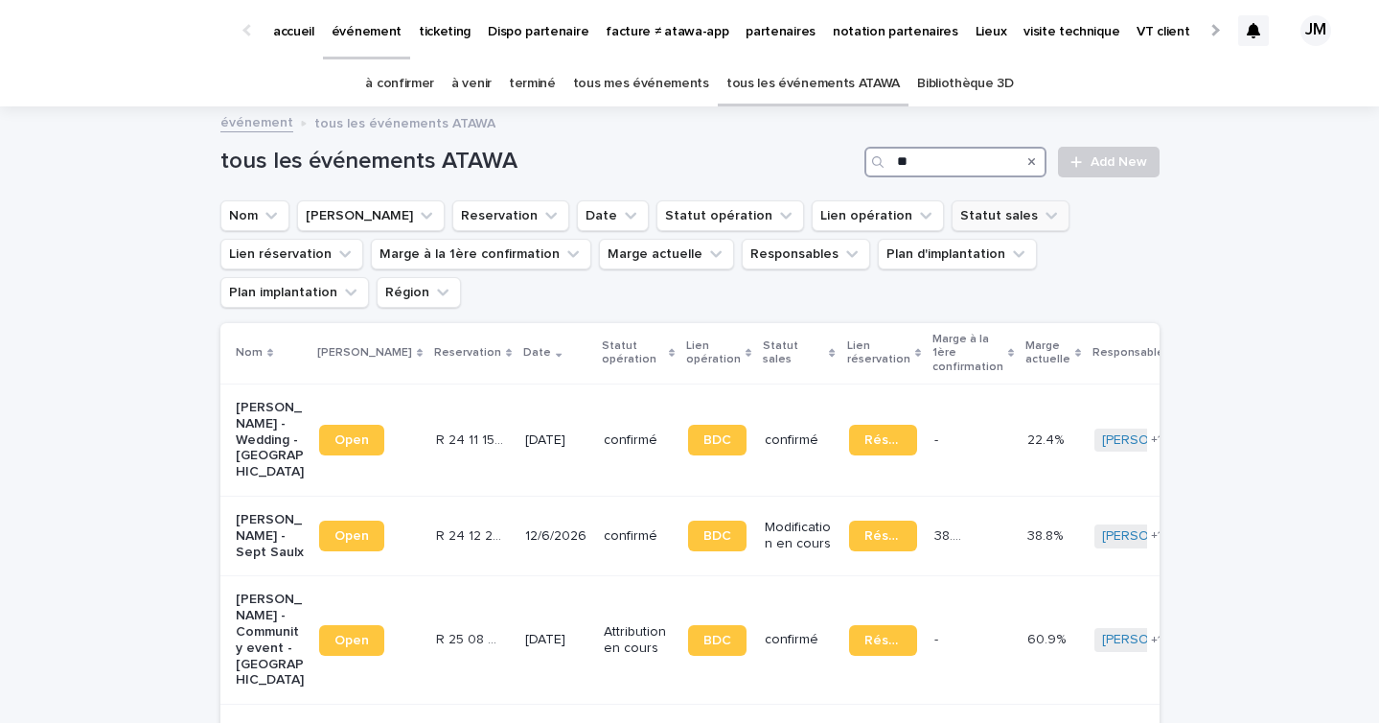
type input "*"
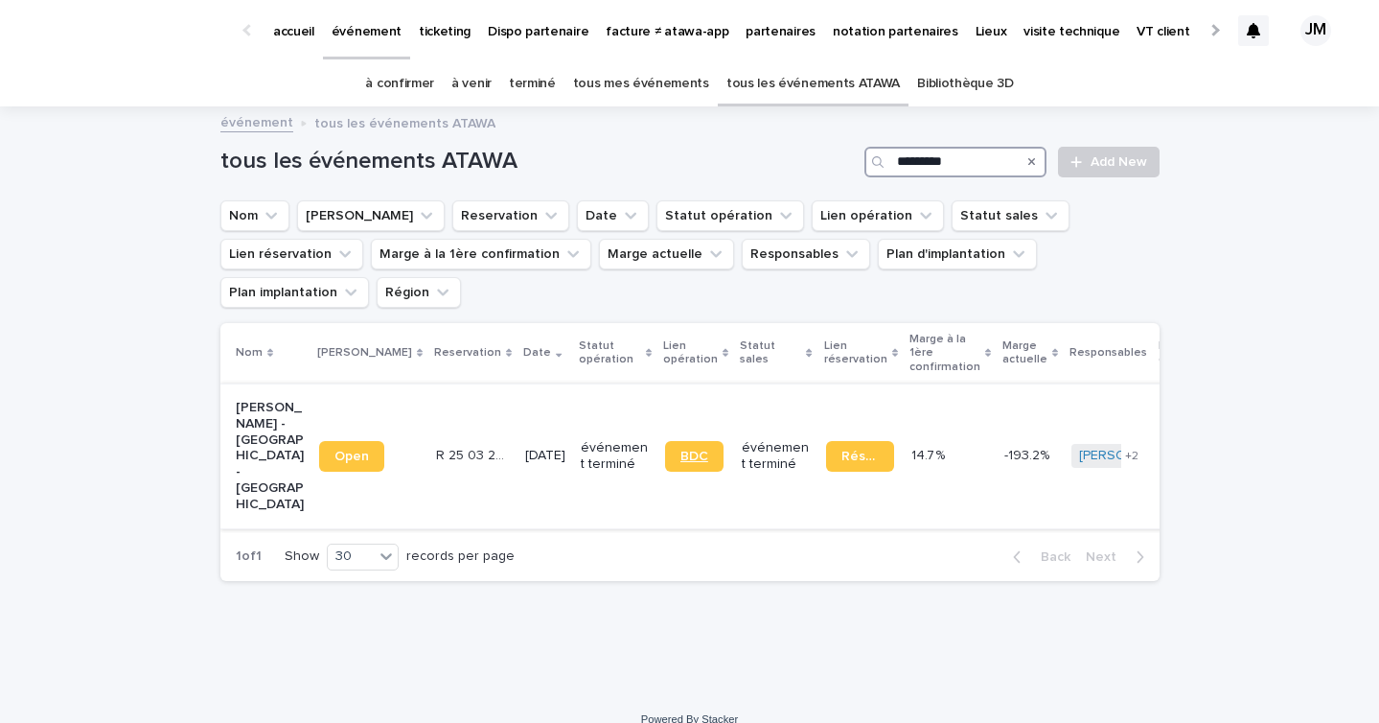
type input "*********"
click at [683, 441] on link "BDC" at bounding box center [694, 456] width 58 height 31
click at [573, 401] on td "événement terminé" at bounding box center [614, 455] width 83 height 145
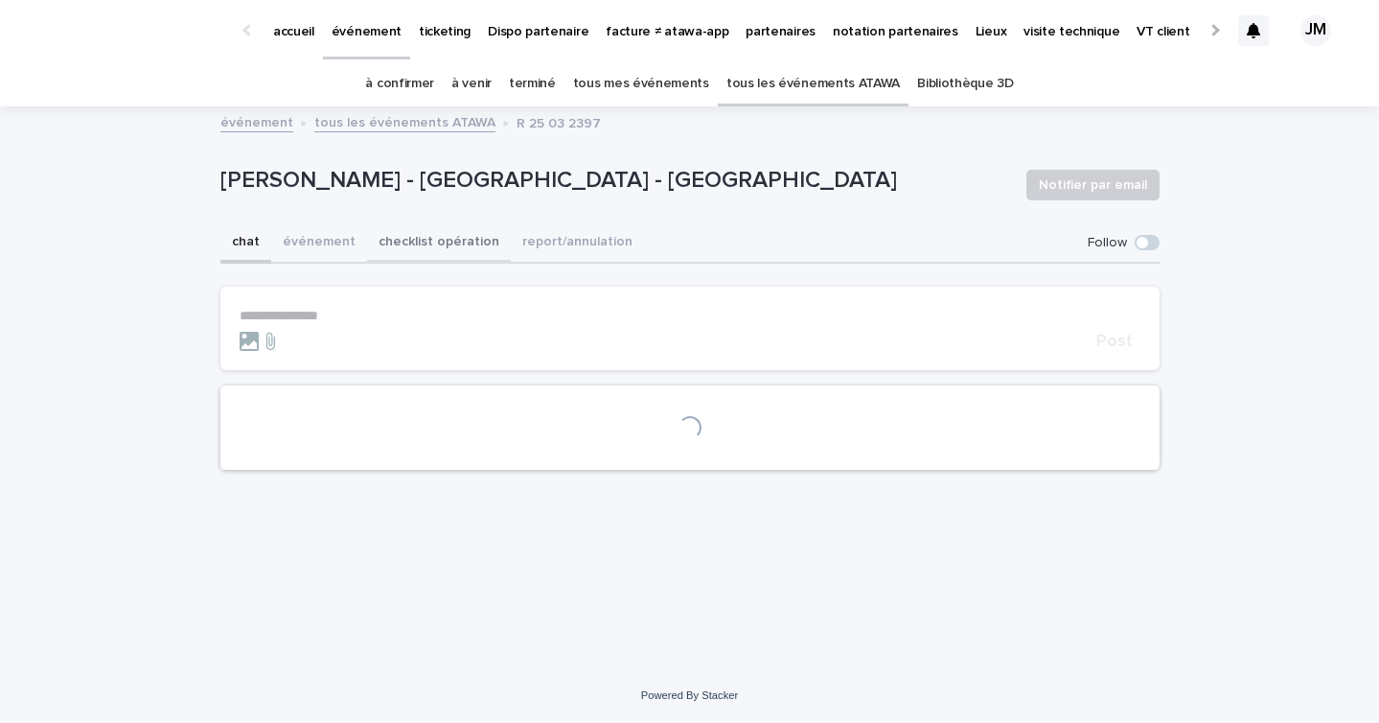
click at [454, 237] on button "checklist opération" at bounding box center [439, 243] width 144 height 40
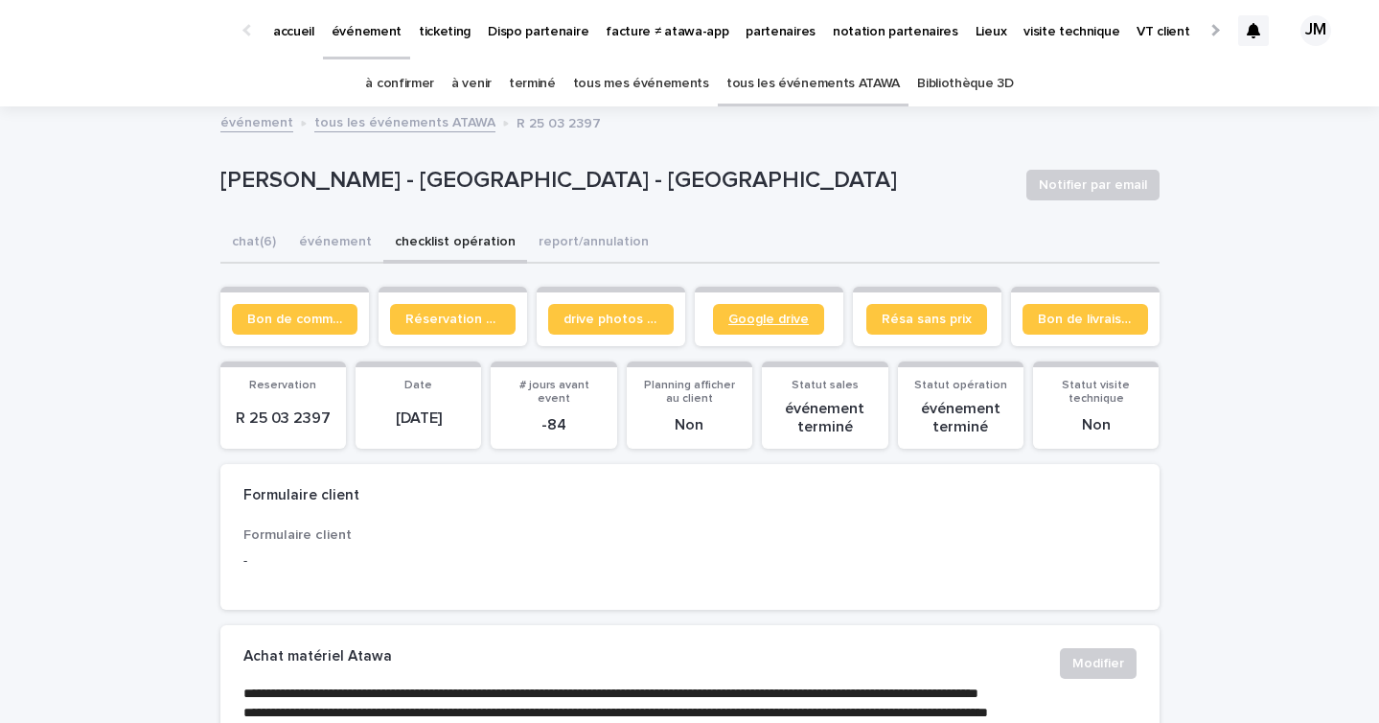
click at [753, 322] on span "Google drive" at bounding box center [769, 319] width 81 height 13
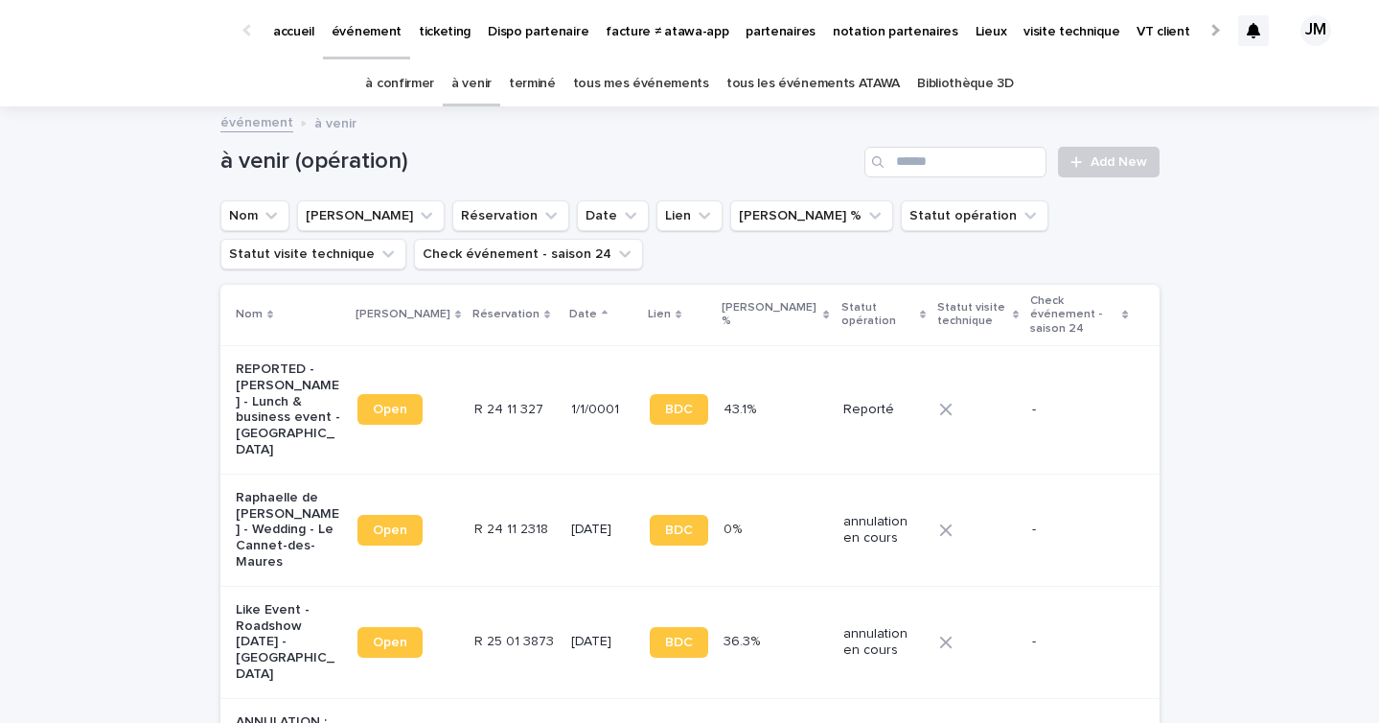
click at [809, 87] on link "tous les événements ATAWA" at bounding box center [814, 83] width 174 height 45
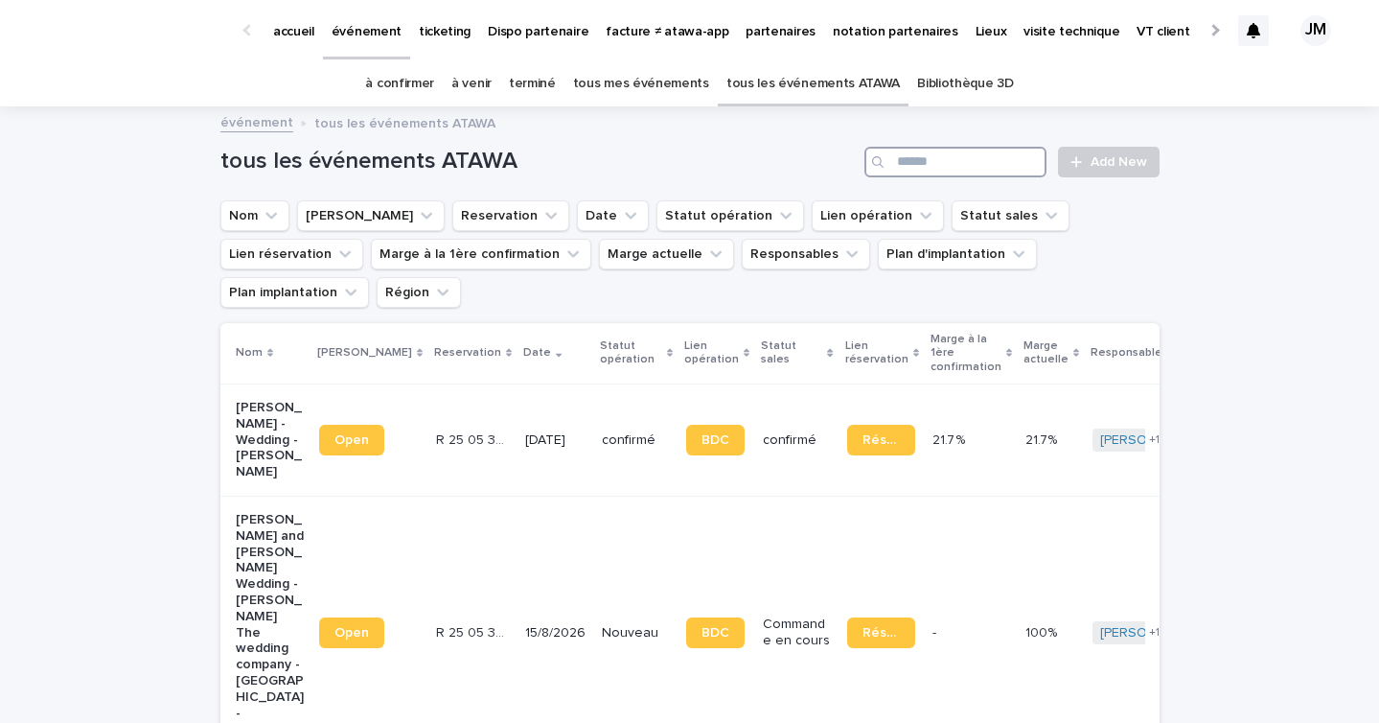
click at [968, 162] on input "Search" at bounding box center [956, 162] width 182 height 31
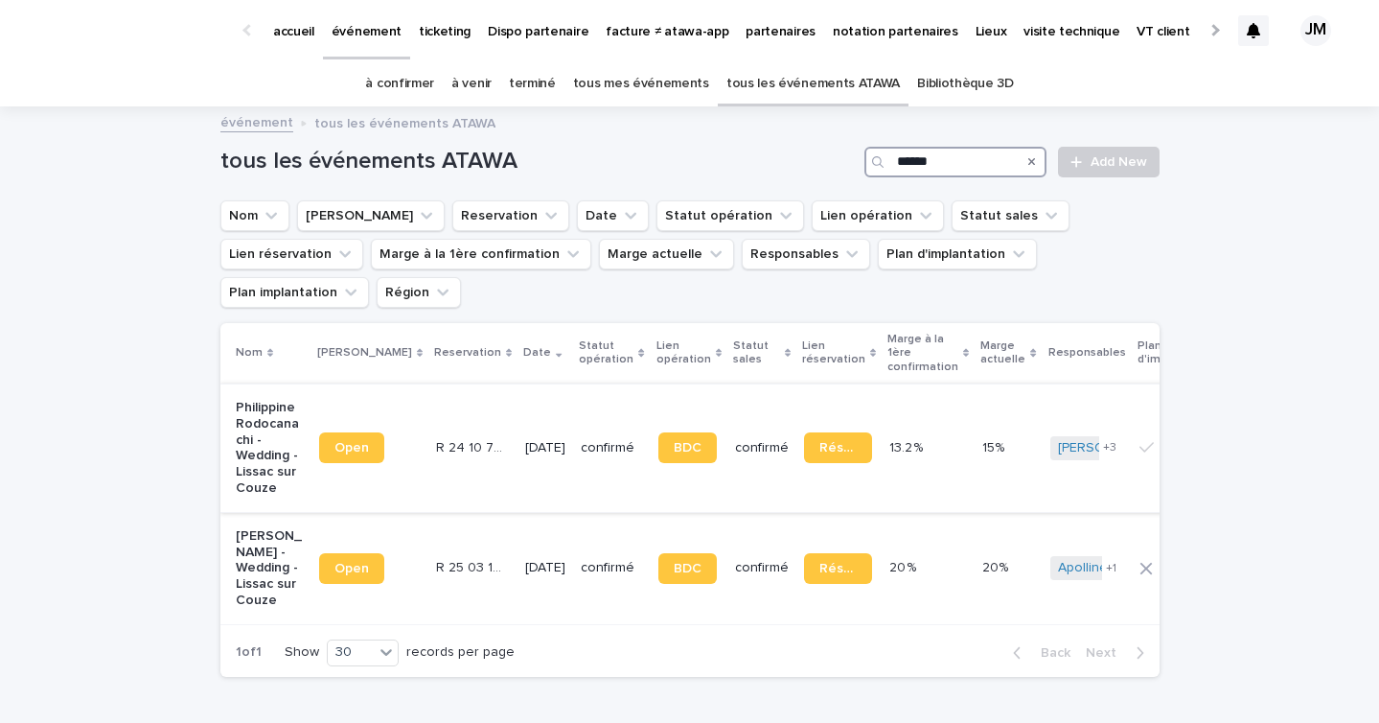
type input "******"
click at [539, 440] on p "[DATE]" at bounding box center [545, 448] width 40 height 16
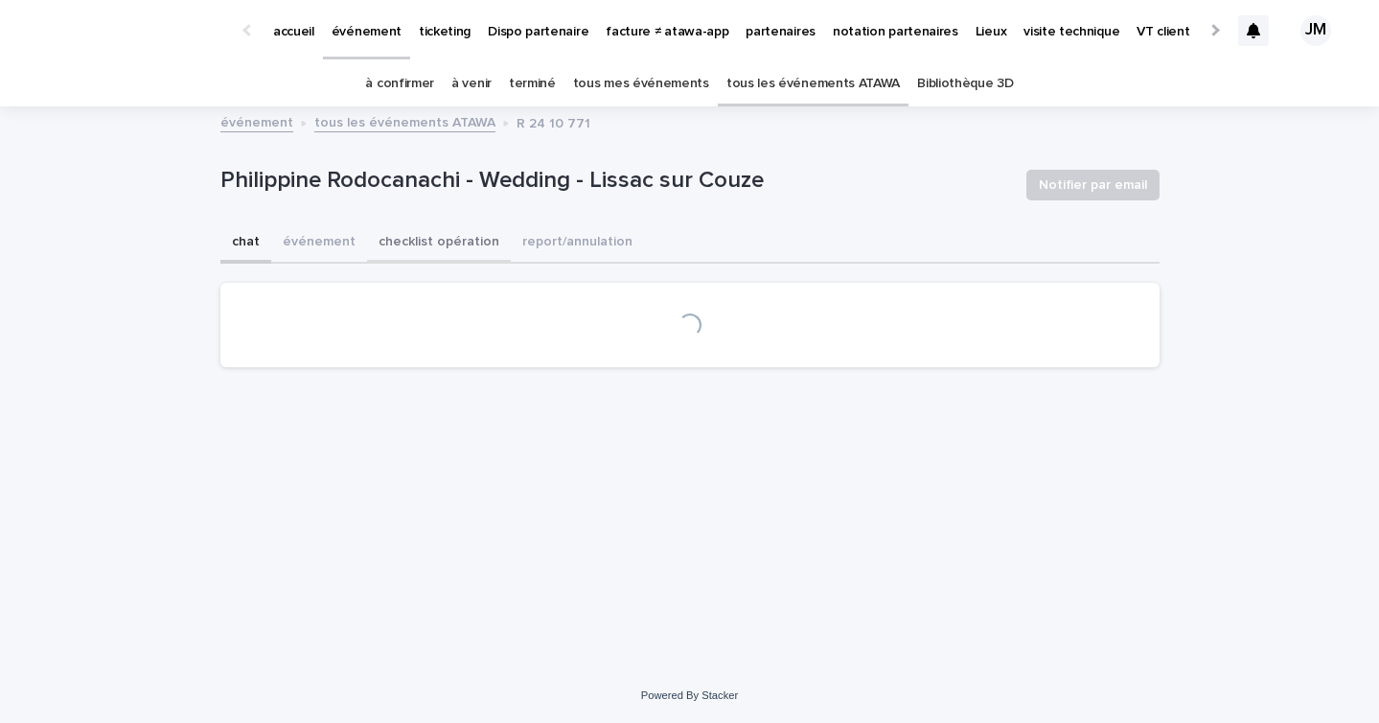
click at [447, 237] on button "checklist opération" at bounding box center [439, 243] width 144 height 40
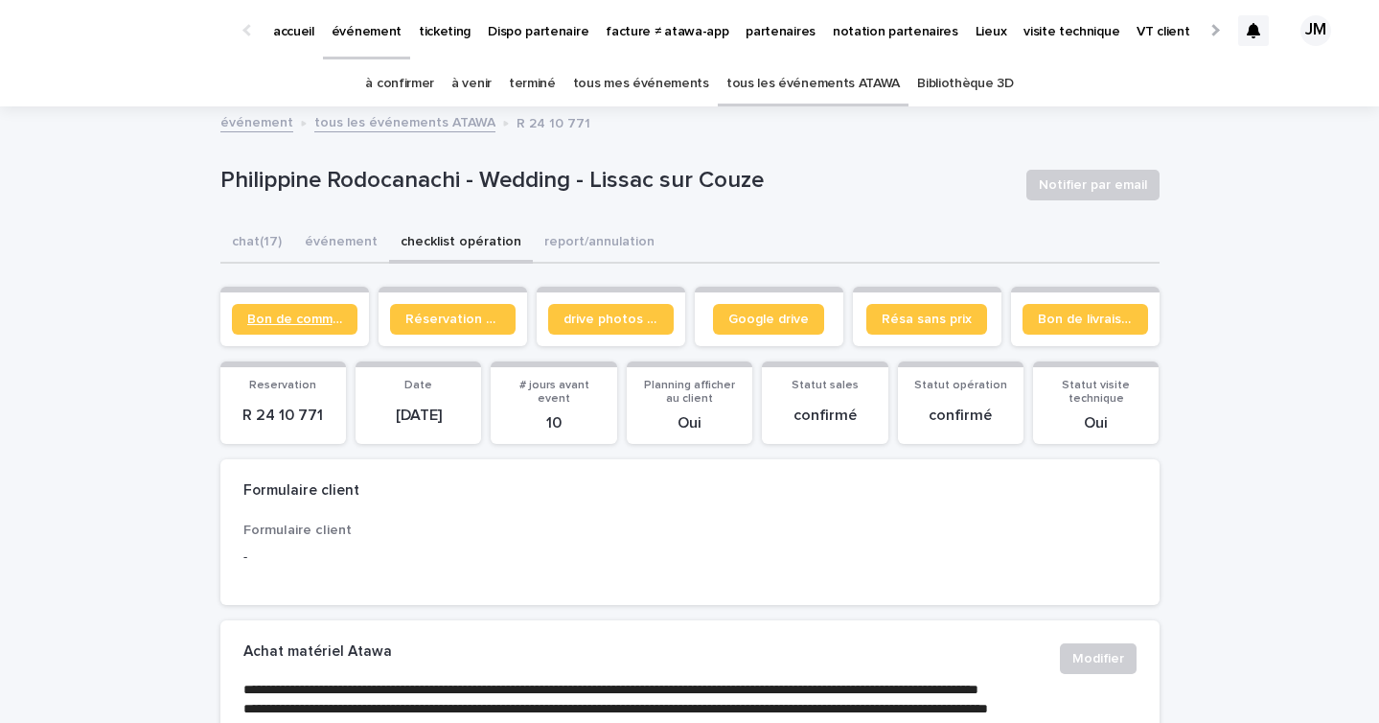
click at [339, 310] on link "Bon de commande" at bounding box center [295, 319] width 126 height 31
click at [765, 101] on link "tous les événements ATAWA" at bounding box center [814, 83] width 174 height 45
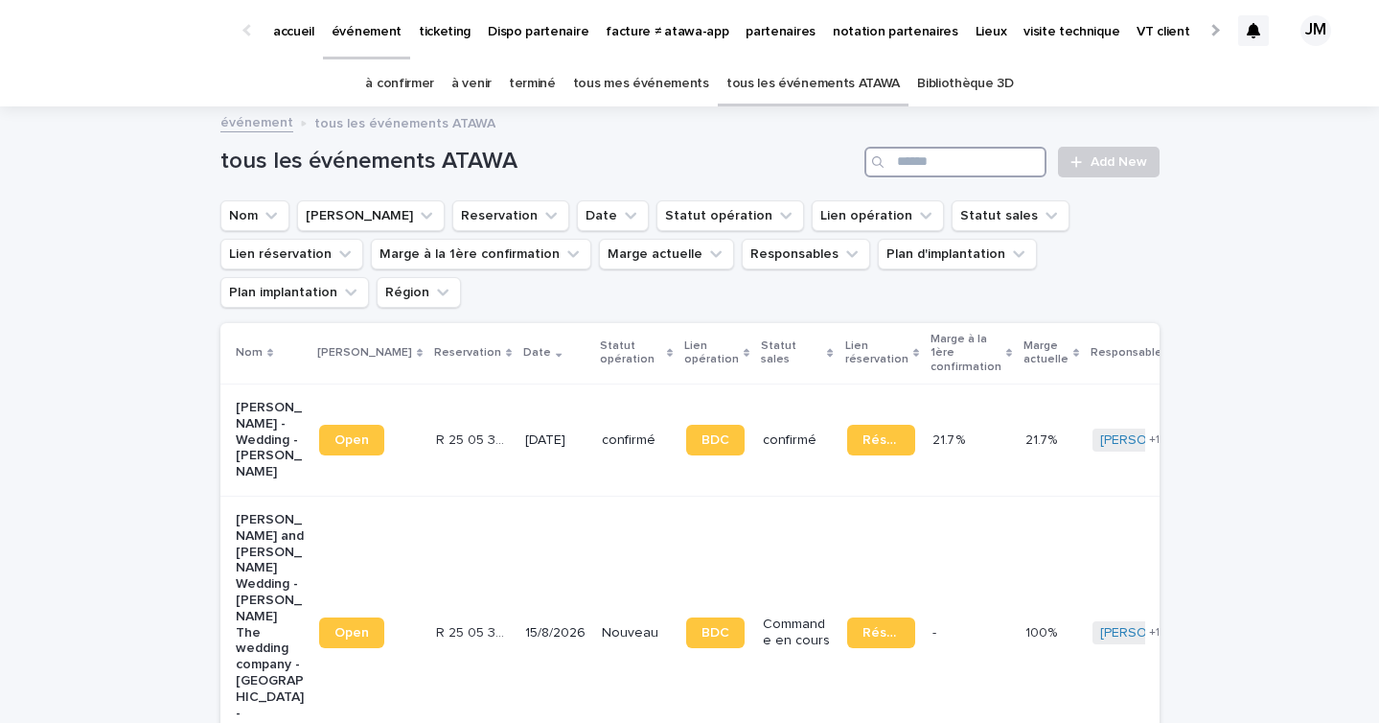
click at [961, 171] on input "Search" at bounding box center [956, 162] width 182 height 31
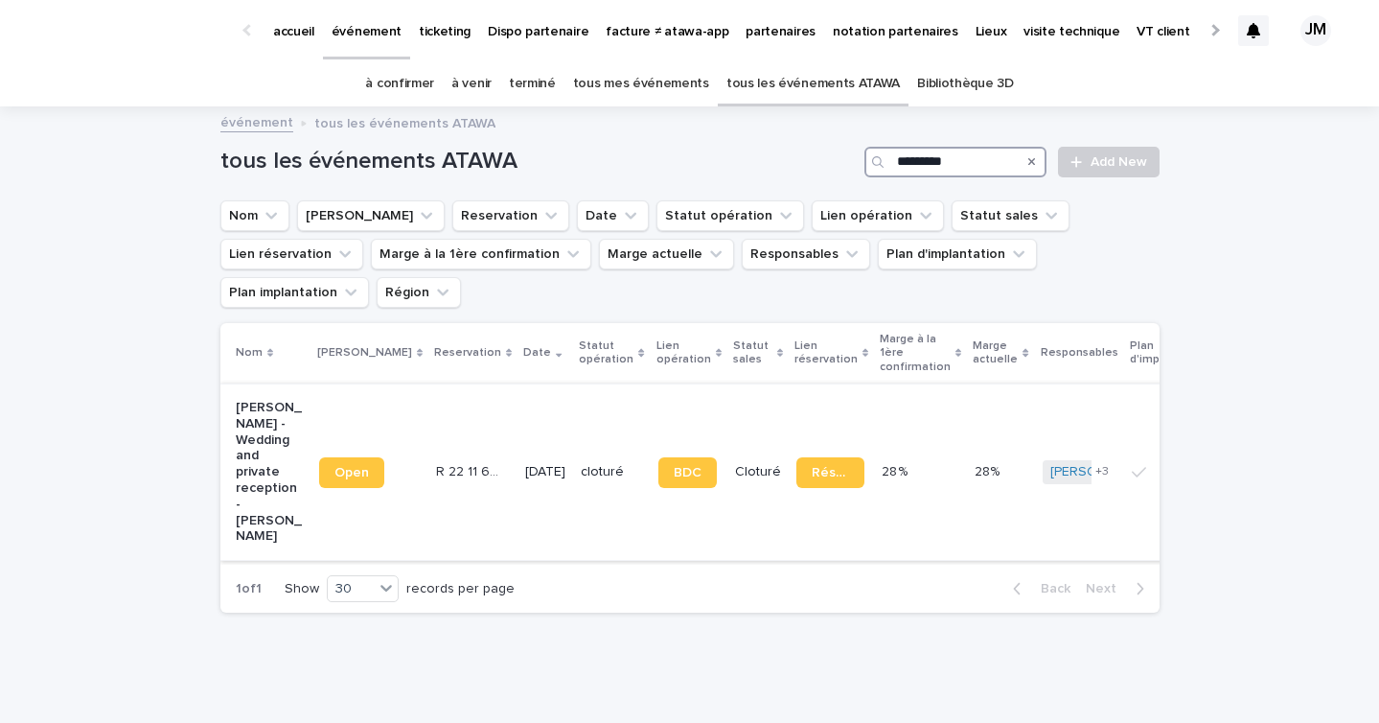
type input "*********"
click at [518, 463] on td "3/6/2023" at bounding box center [546, 471] width 56 height 176
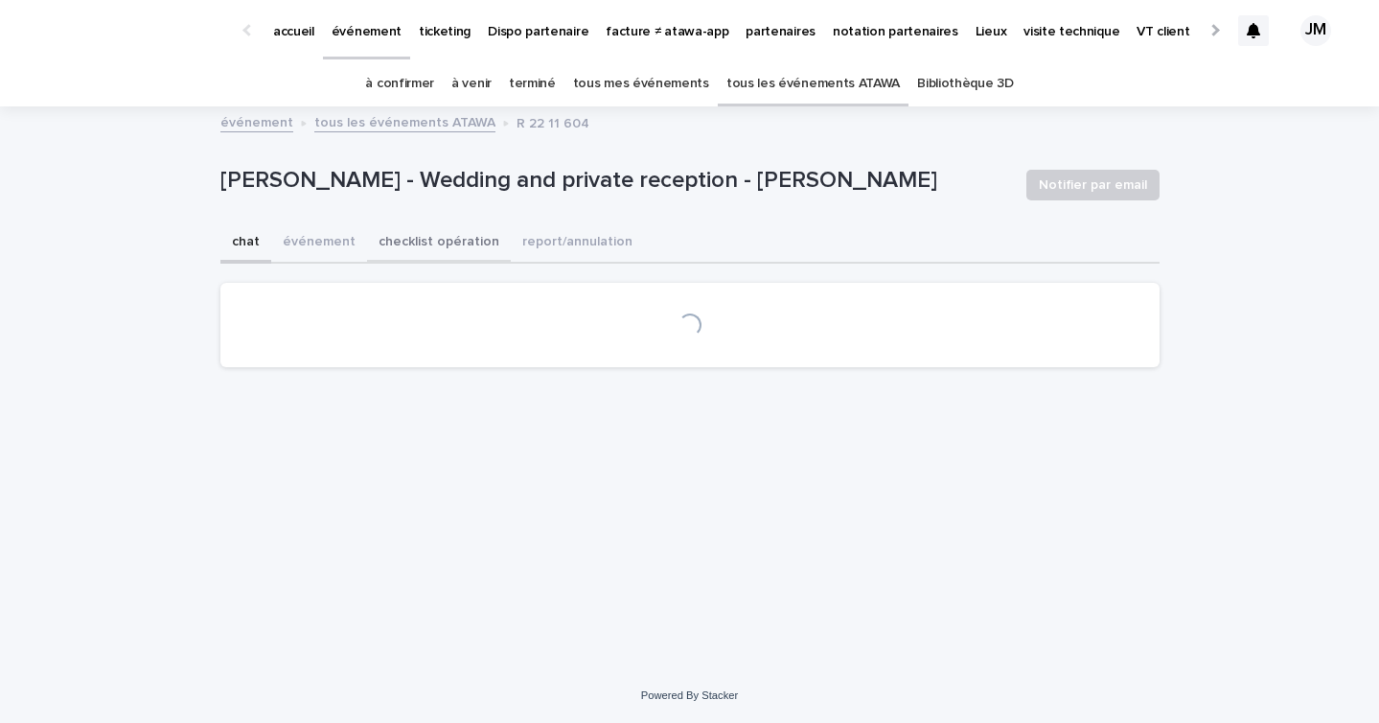
click at [440, 248] on button "checklist opération" at bounding box center [439, 243] width 144 height 40
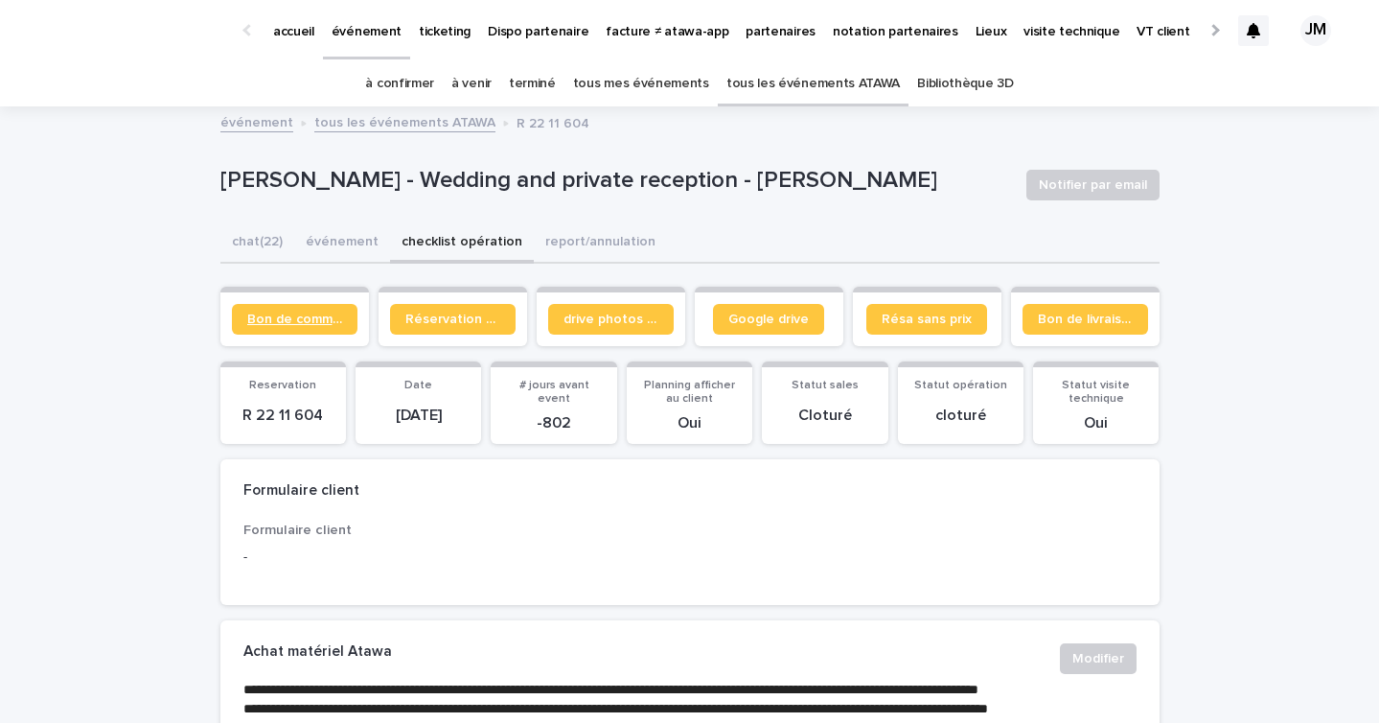
click at [310, 317] on span "Bon de commande" at bounding box center [294, 319] width 95 height 13
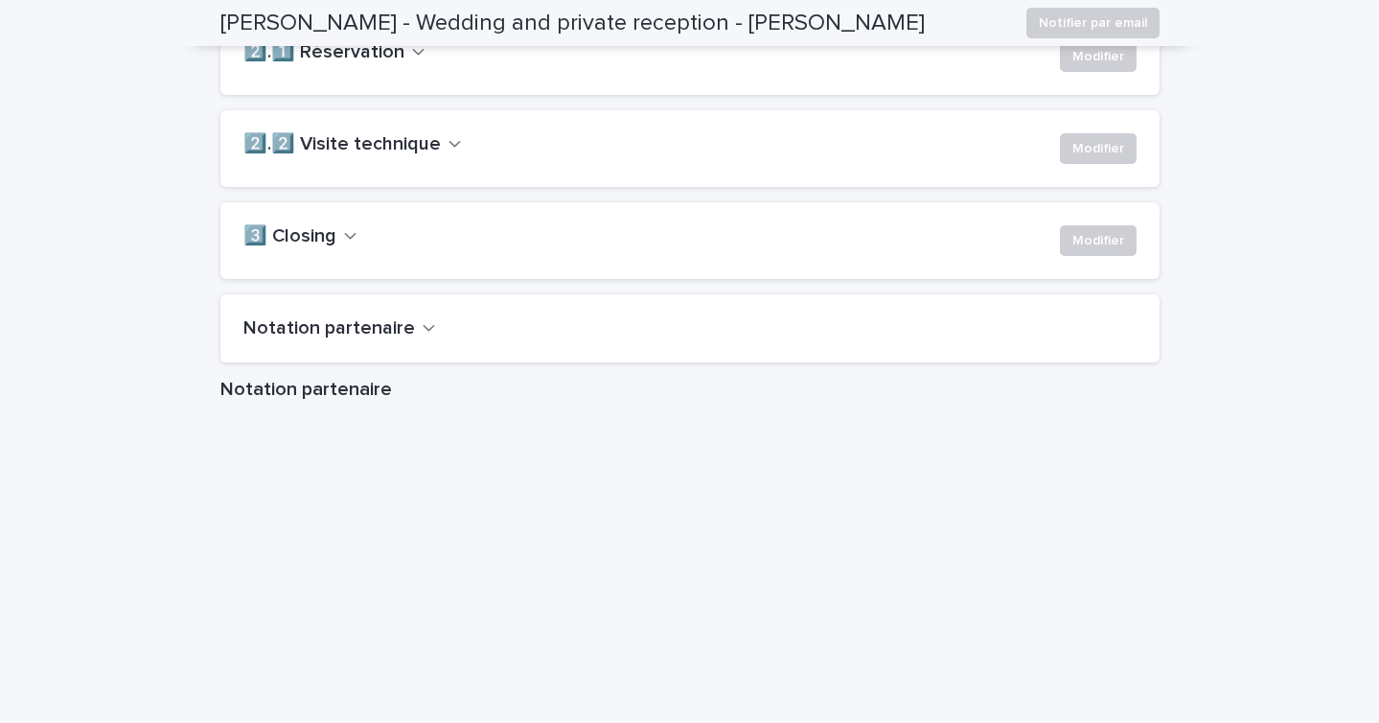
scroll to position [1524, 0]
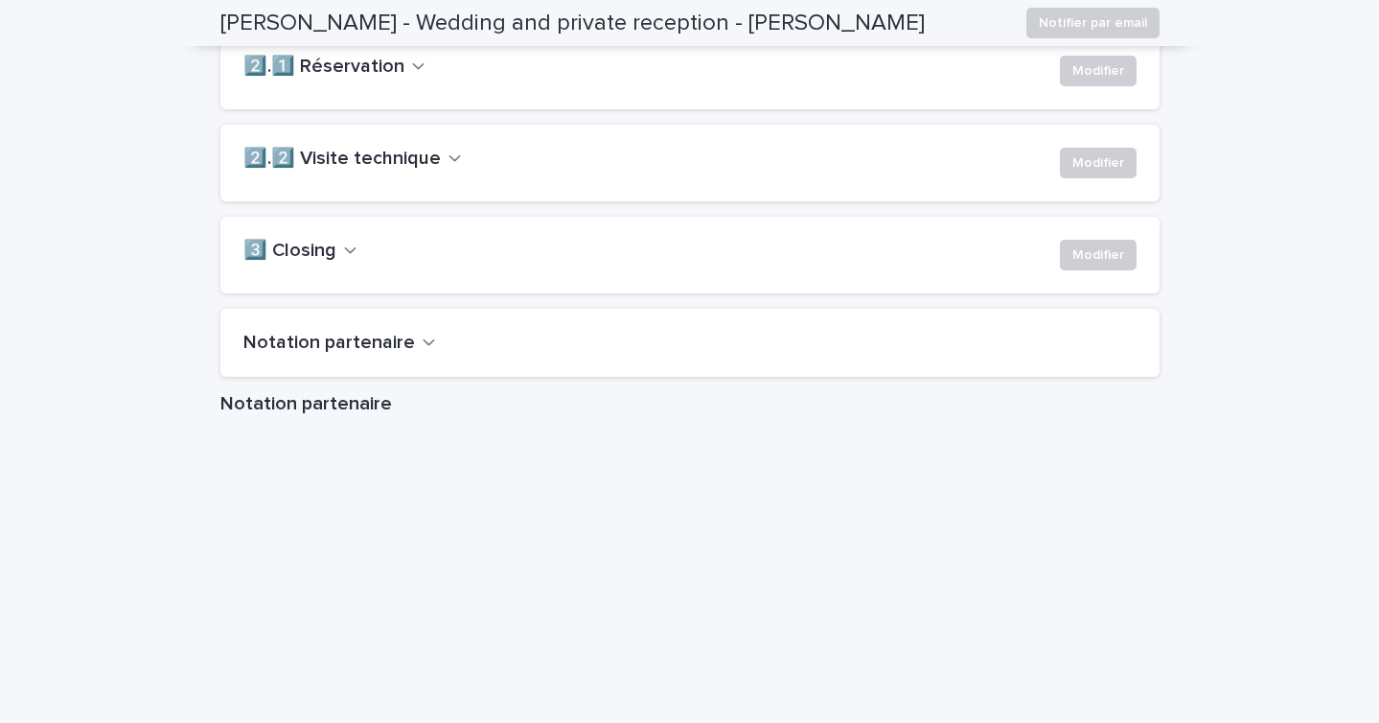
click at [327, 357] on div "Notation partenaire" at bounding box center [689, 343] width 939 height 69
click at [328, 355] on h2 "Notation partenaire" at bounding box center [329, 343] width 172 height 23
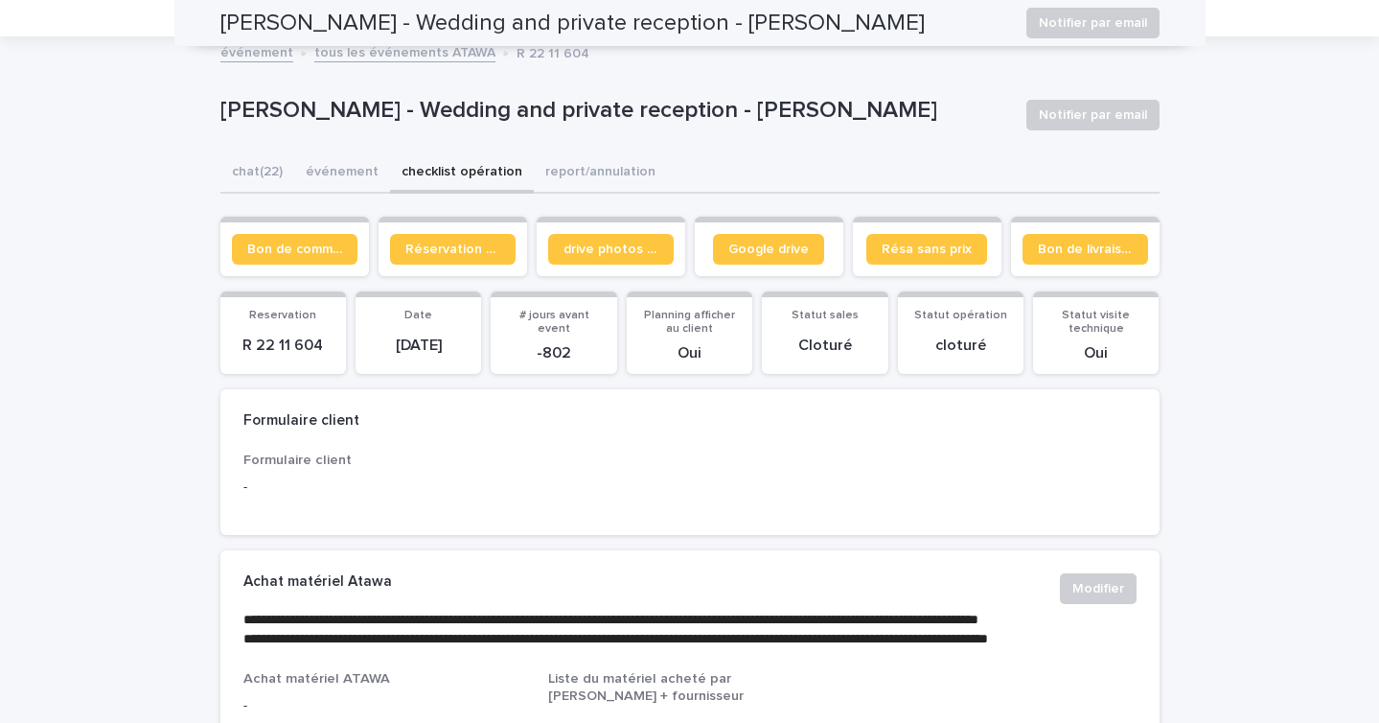
scroll to position [0, 0]
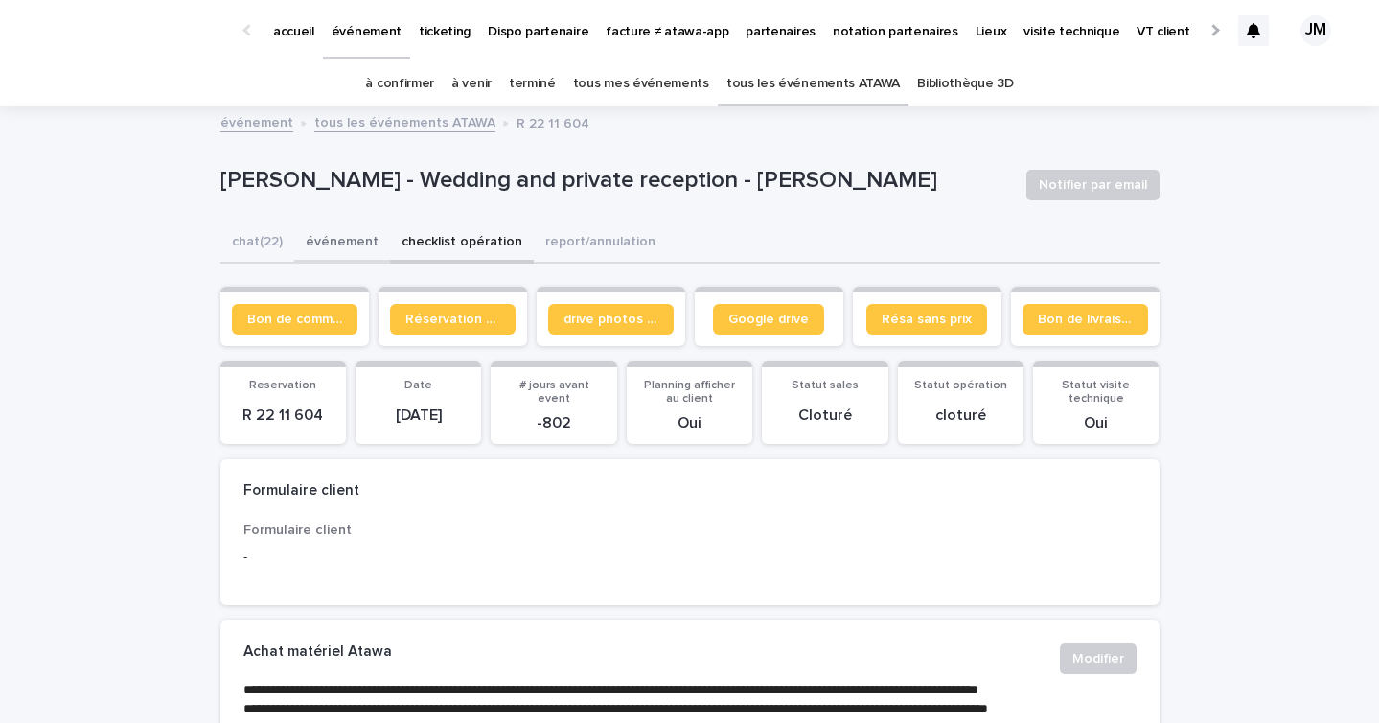
click at [336, 251] on button "événement" at bounding box center [342, 243] width 96 height 40
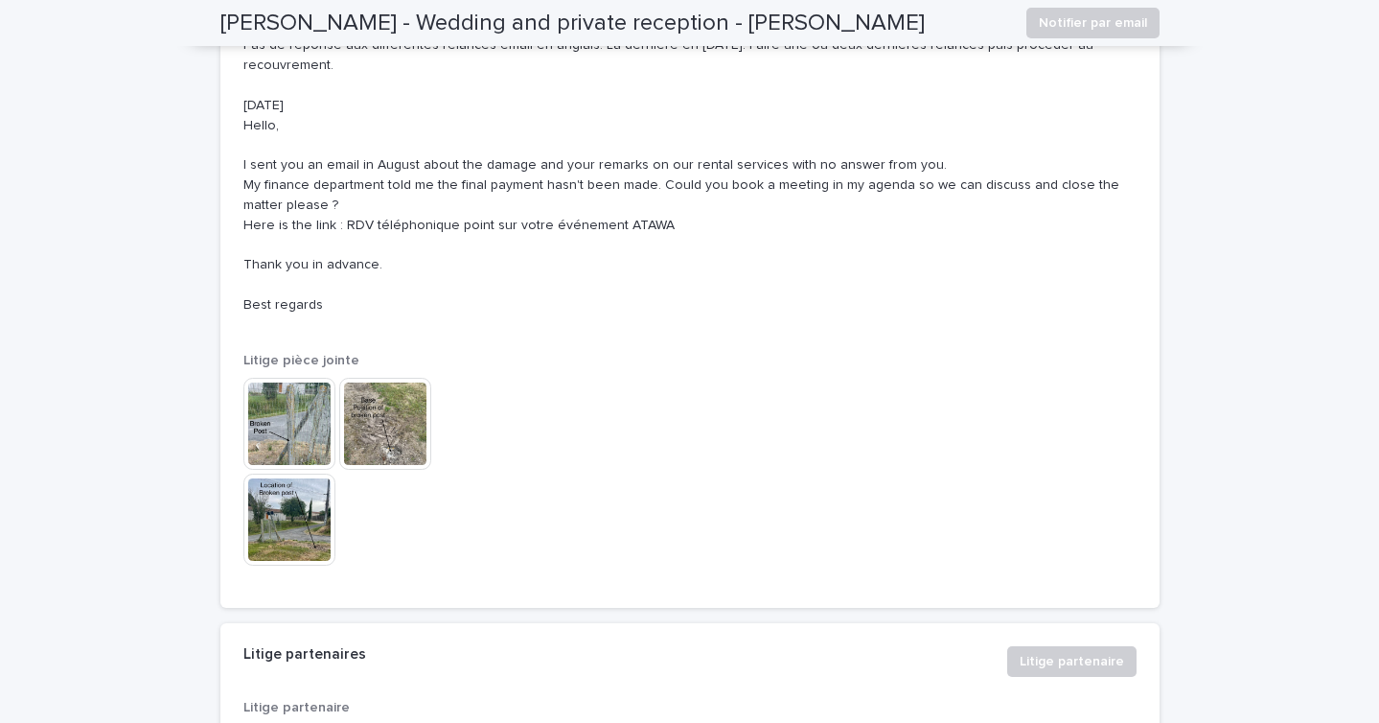
scroll to position [5775, 0]
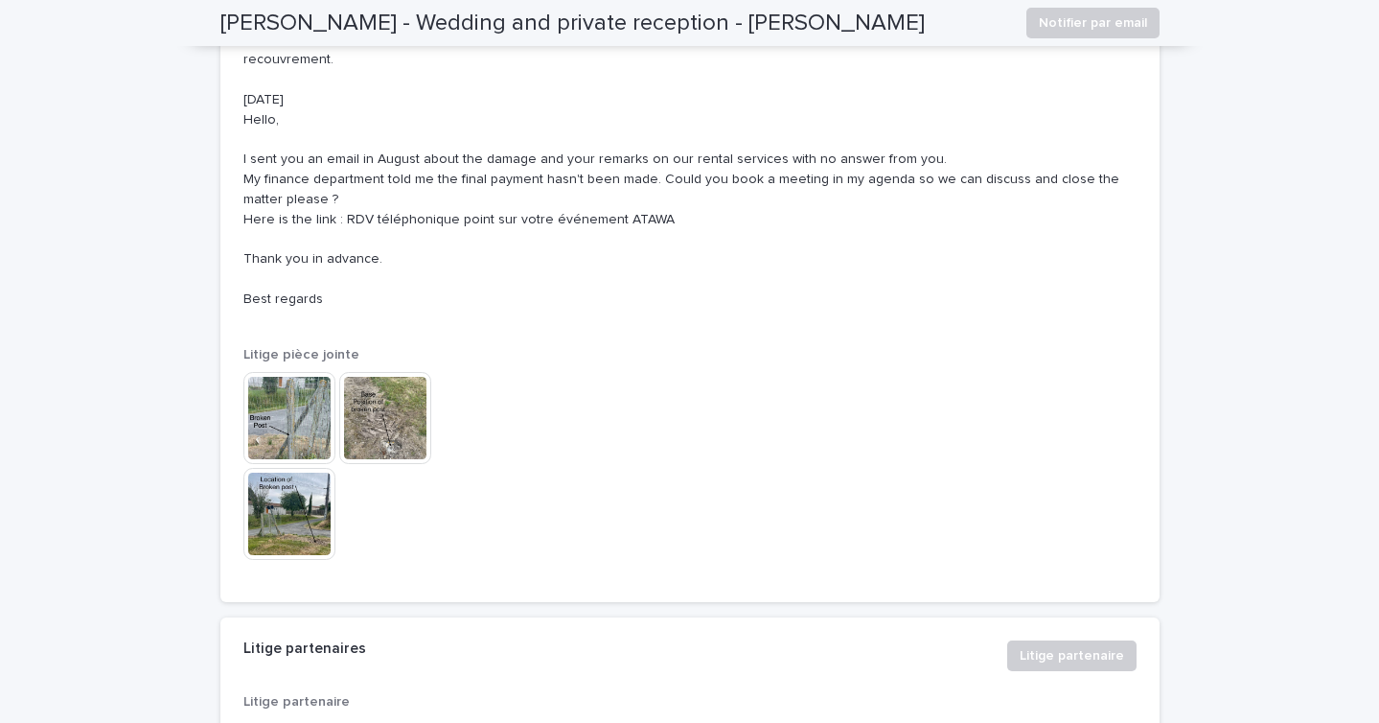
click at [283, 409] on img at bounding box center [289, 418] width 92 height 92
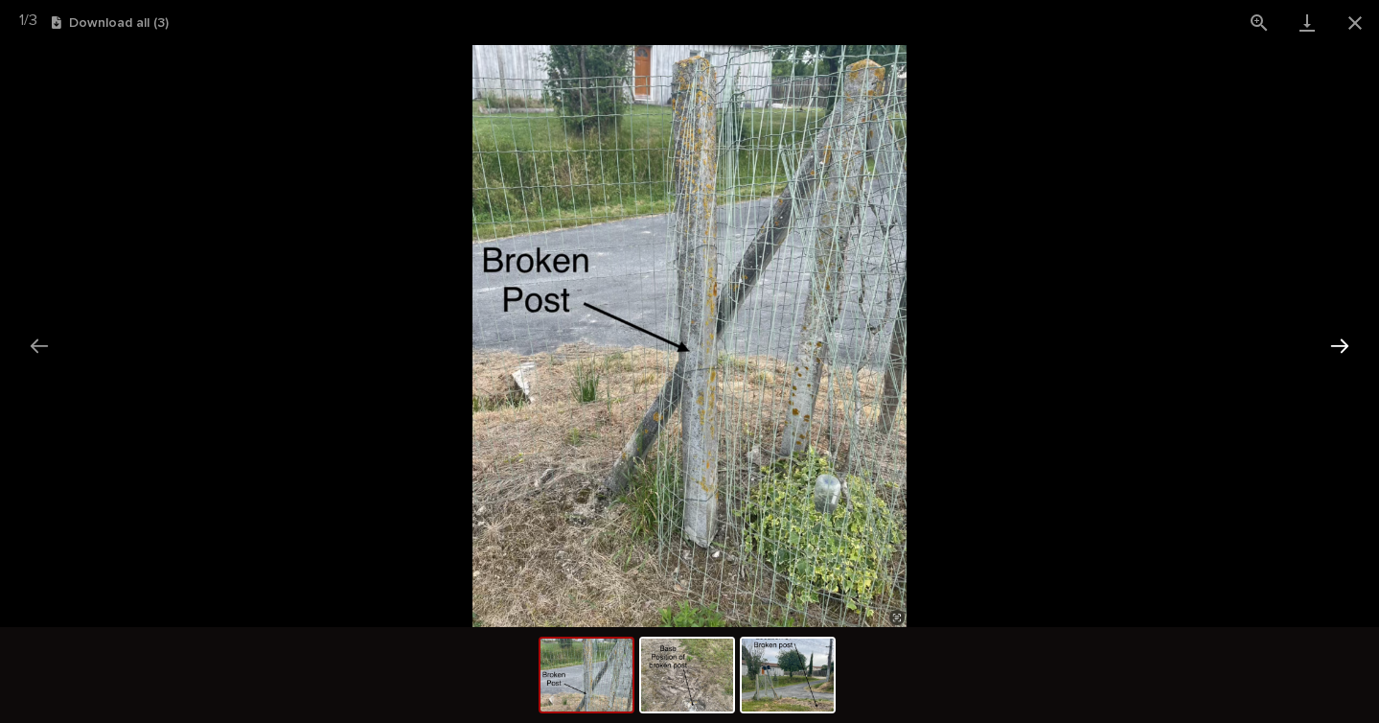
click at [1340, 346] on button "Next slide" at bounding box center [1340, 345] width 40 height 37
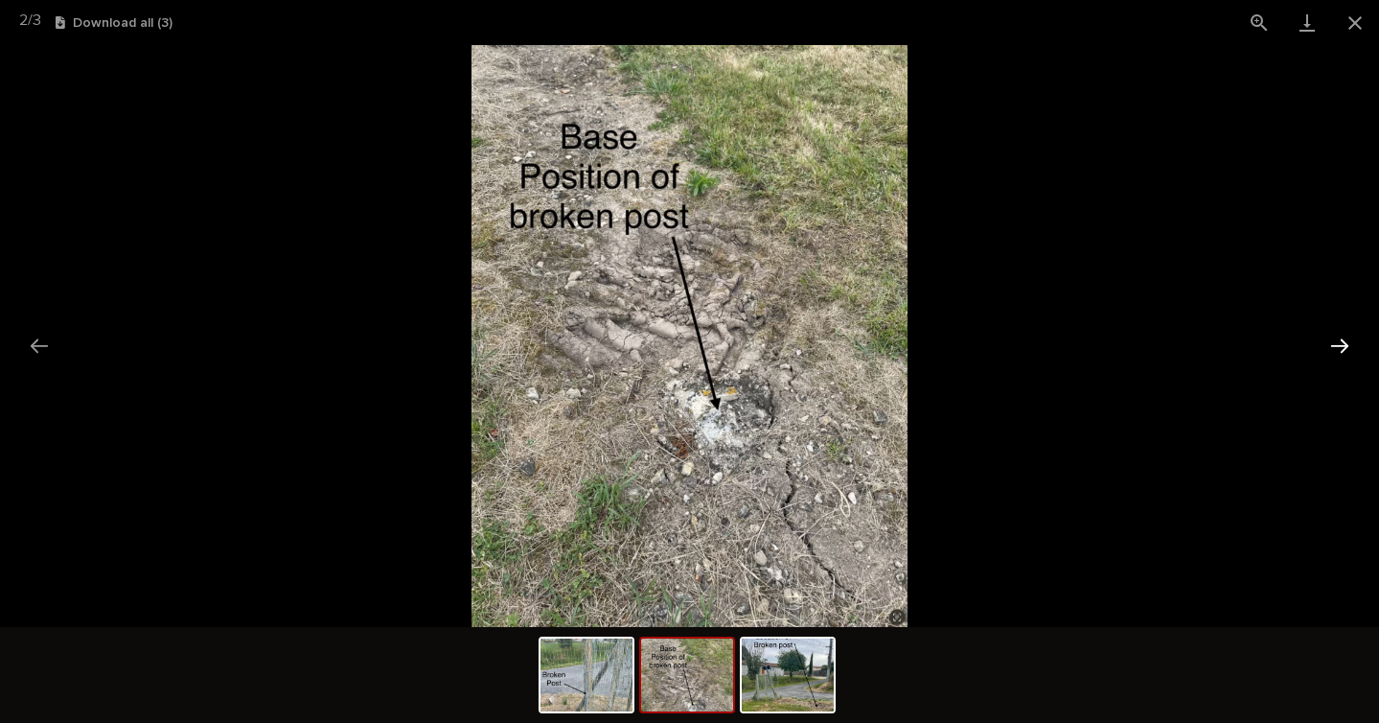
click at [1340, 346] on button "Next slide" at bounding box center [1340, 345] width 40 height 37
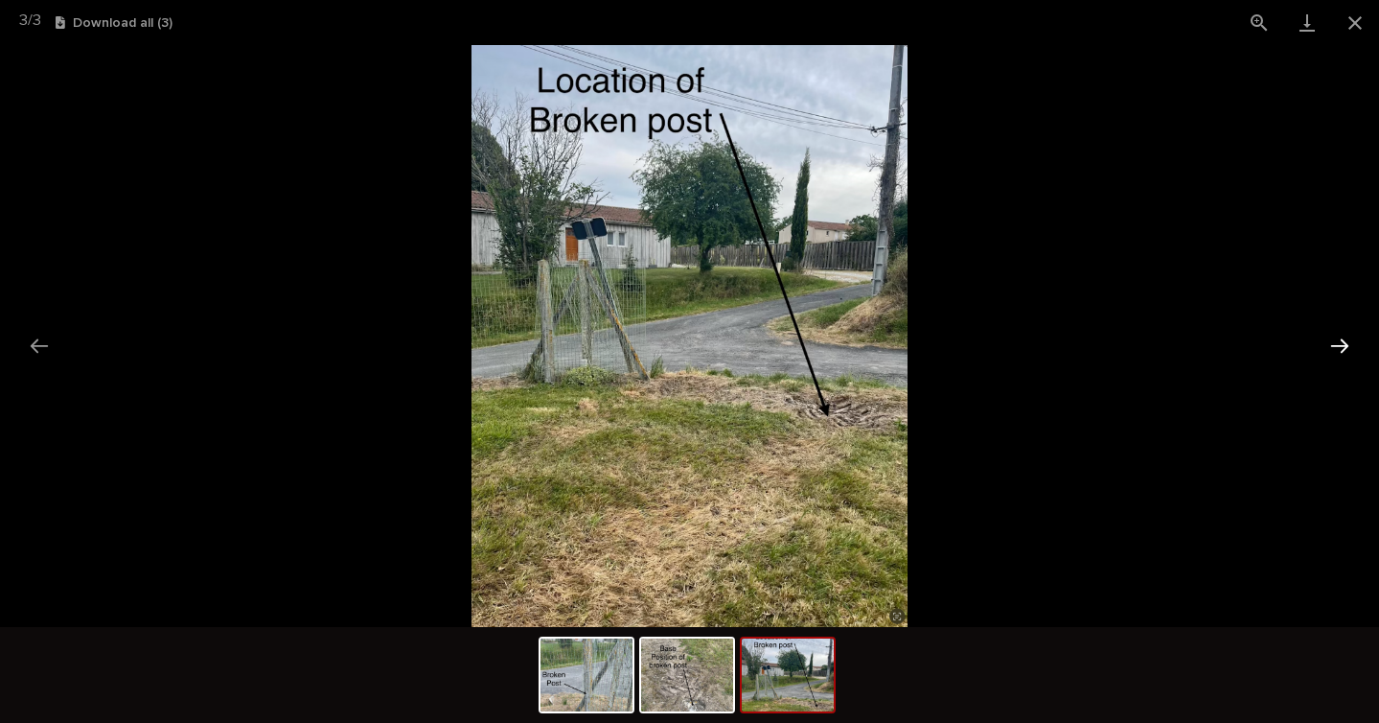
click at [1340, 346] on button "Next slide" at bounding box center [1340, 345] width 40 height 37
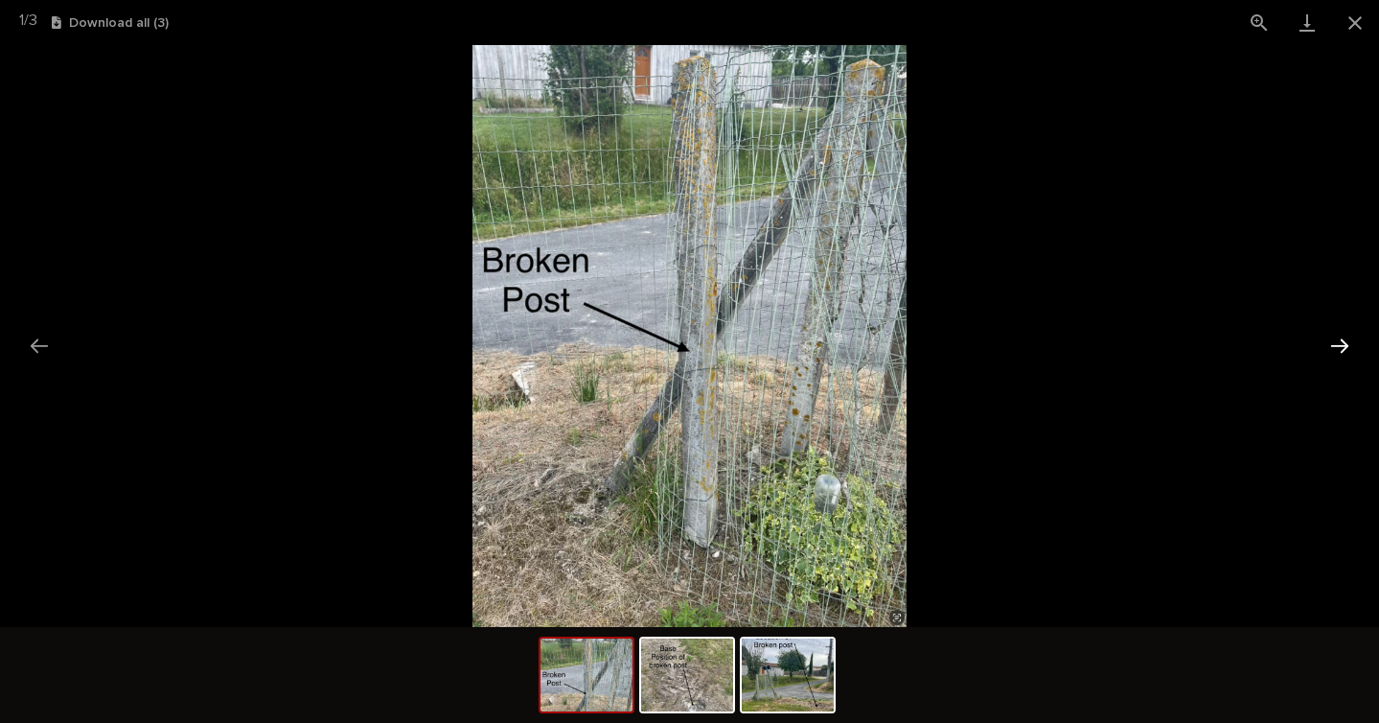
click at [1340, 346] on button "Next slide" at bounding box center [1340, 345] width 40 height 37
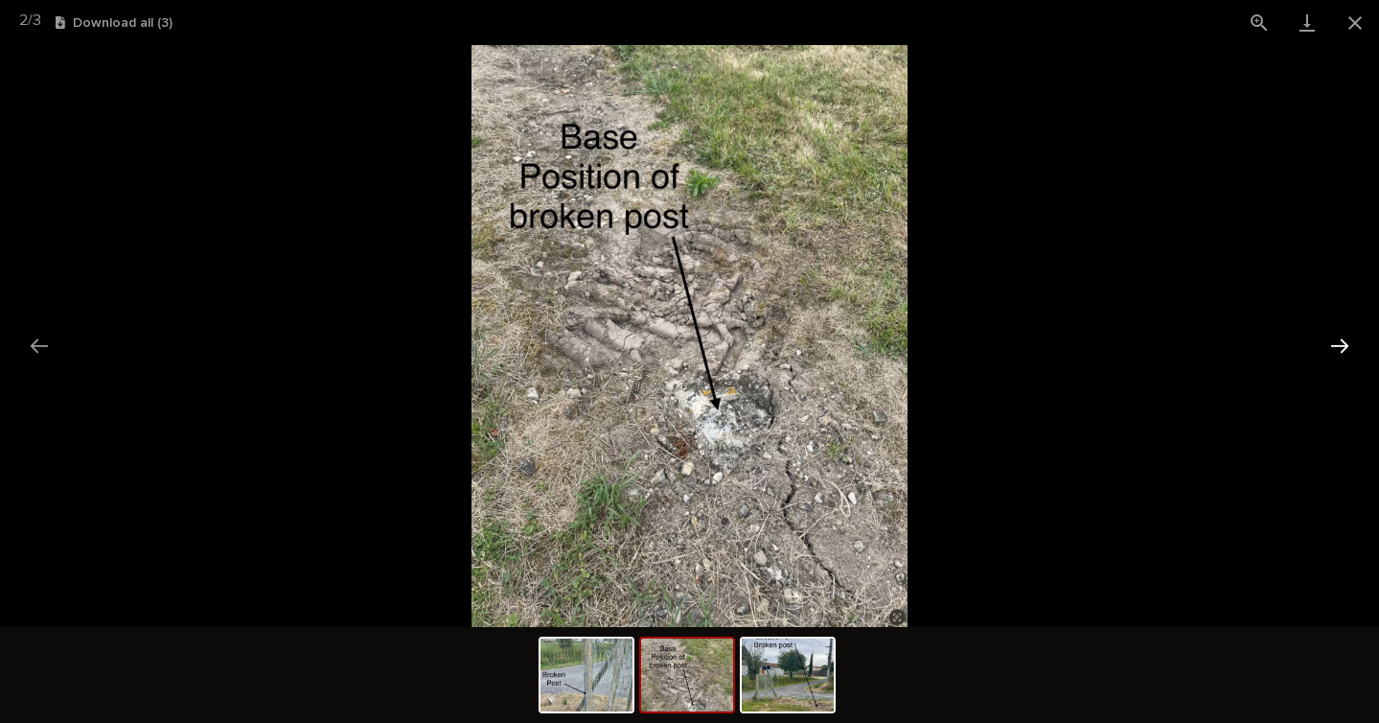
click at [1340, 346] on button "Next slide" at bounding box center [1340, 345] width 40 height 37
click at [1355, 29] on button "Close gallery" at bounding box center [1356, 22] width 48 height 45
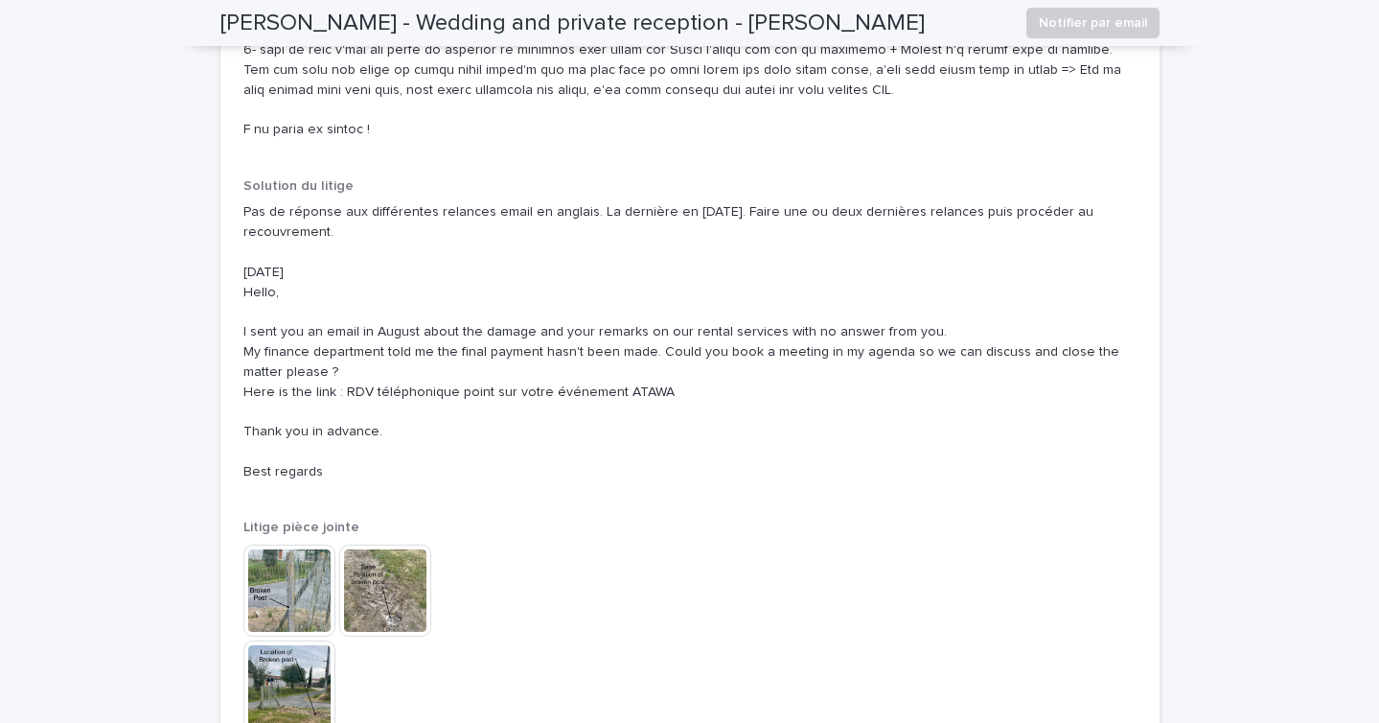
scroll to position [5608, 0]
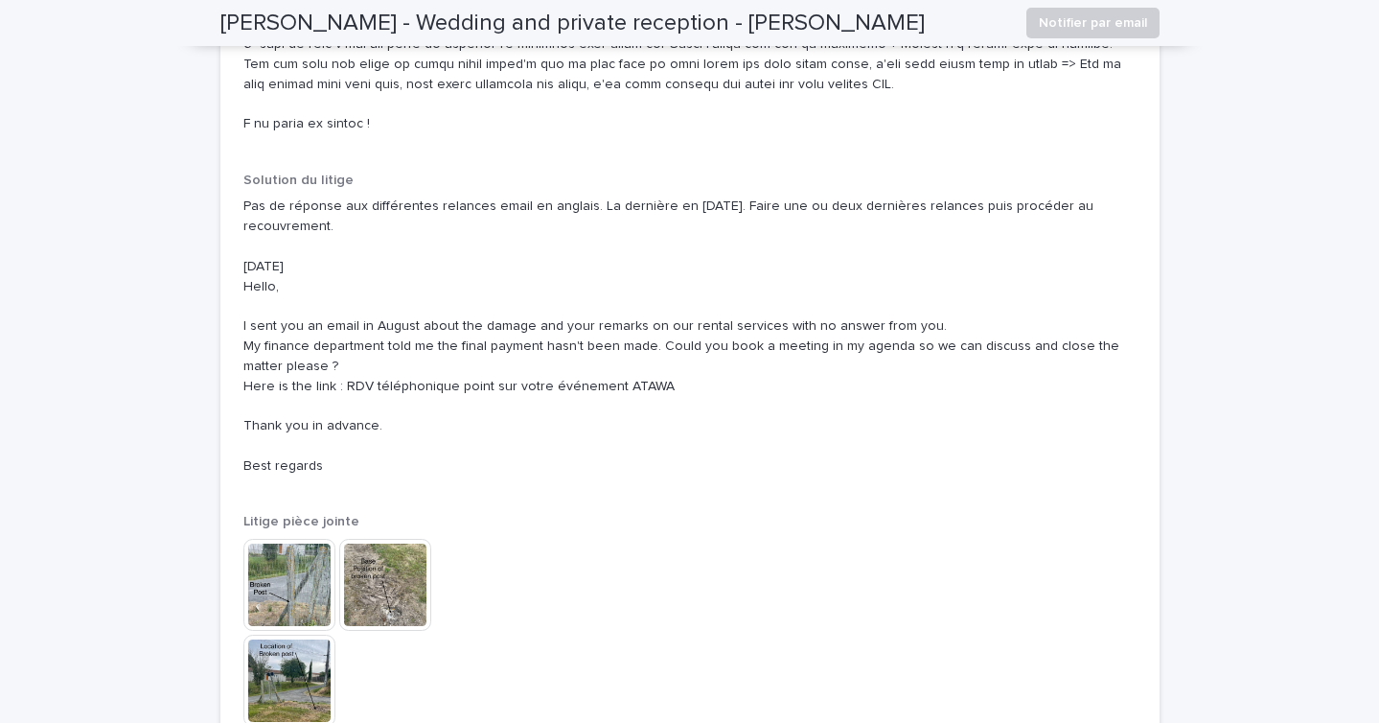
click at [311, 544] on img at bounding box center [289, 585] width 92 height 92
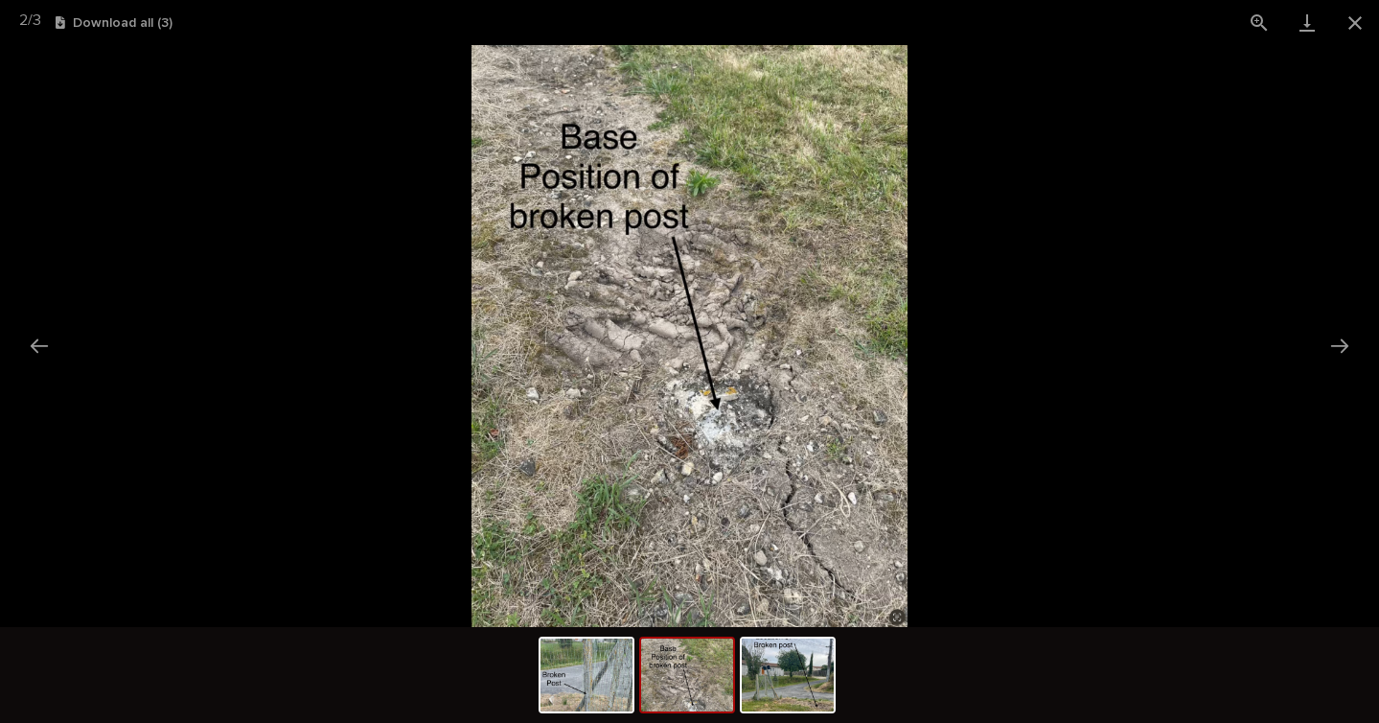
click at [352, 150] on picture at bounding box center [689, 336] width 1379 height 582
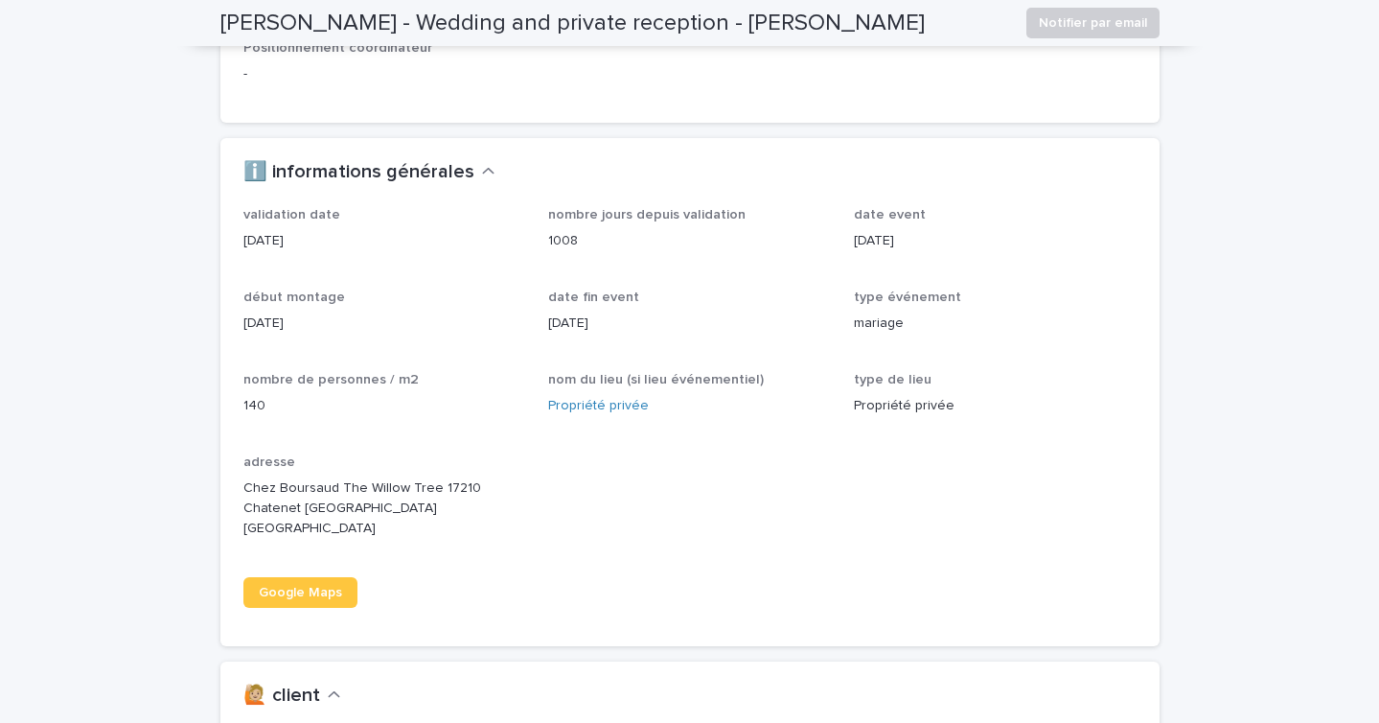
scroll to position [0, 0]
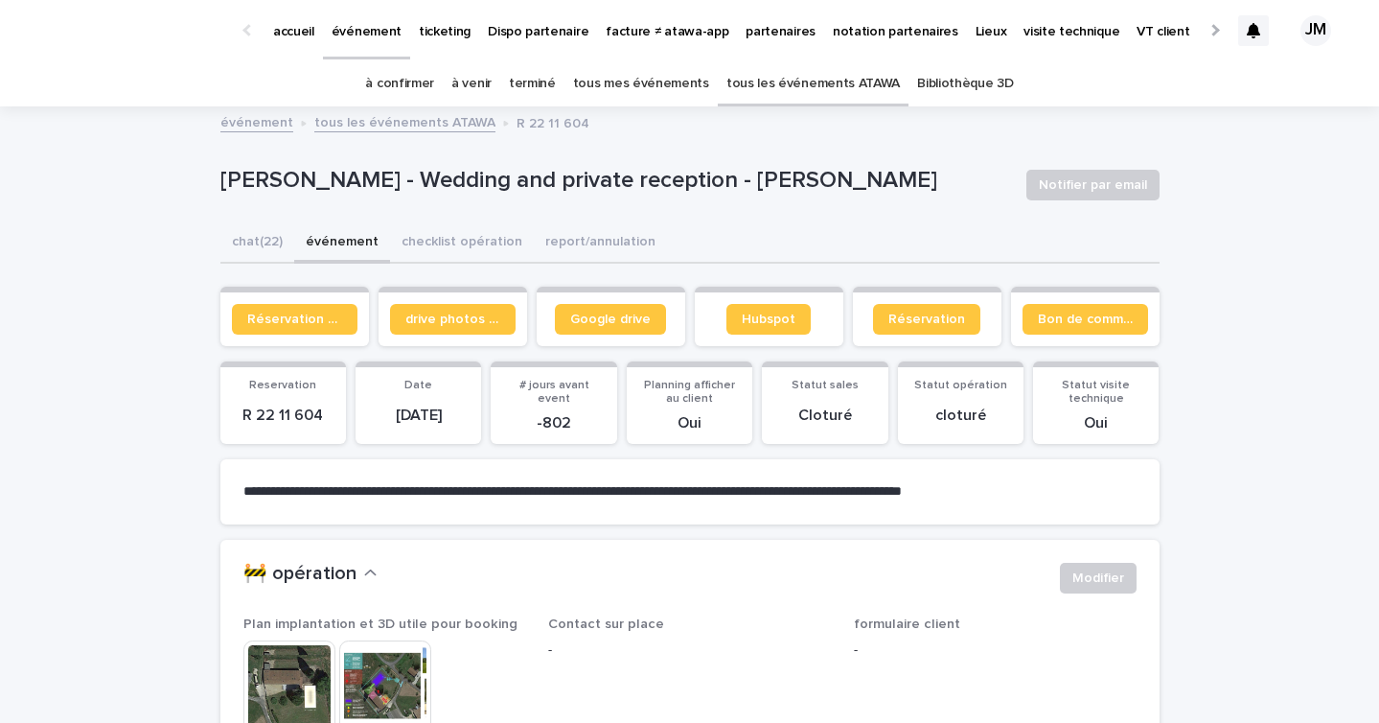
click at [390, 89] on link "à confirmer" at bounding box center [399, 83] width 69 height 45
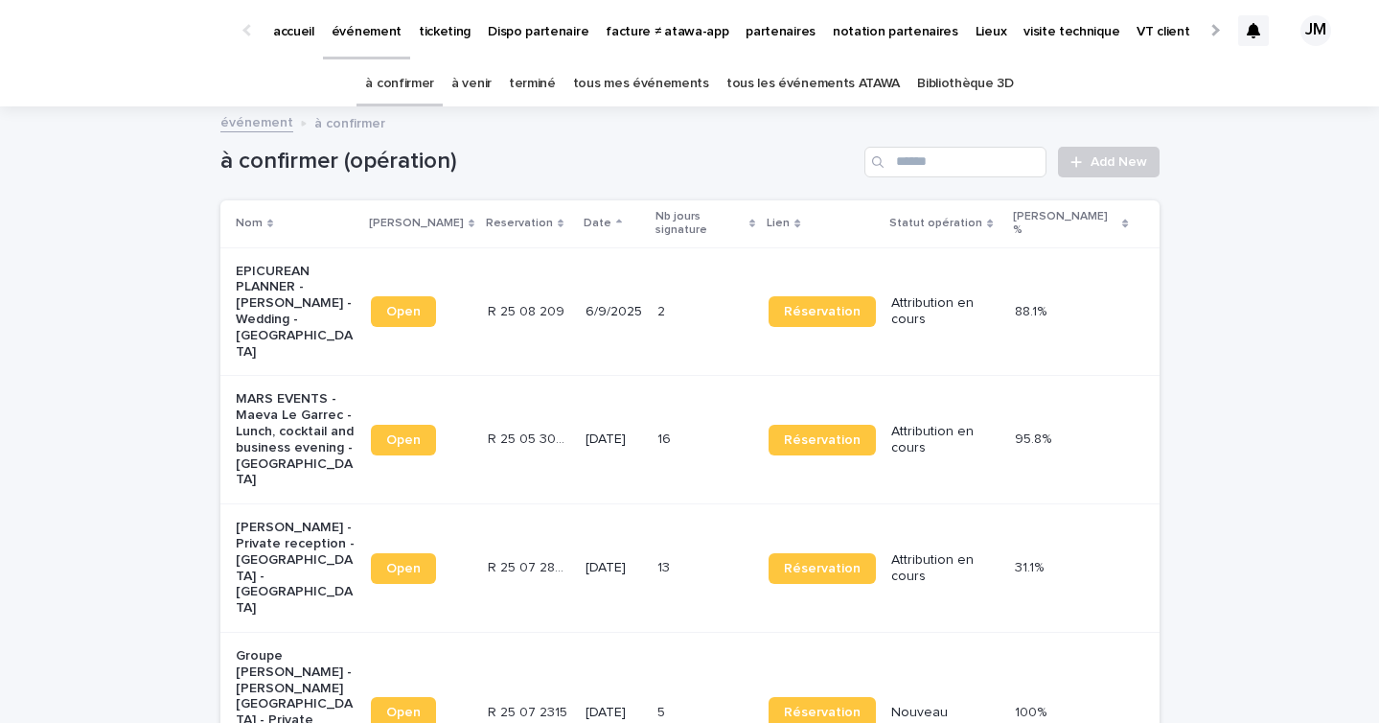
click at [679, 552] on div "13 13" at bounding box center [706, 568] width 97 height 32
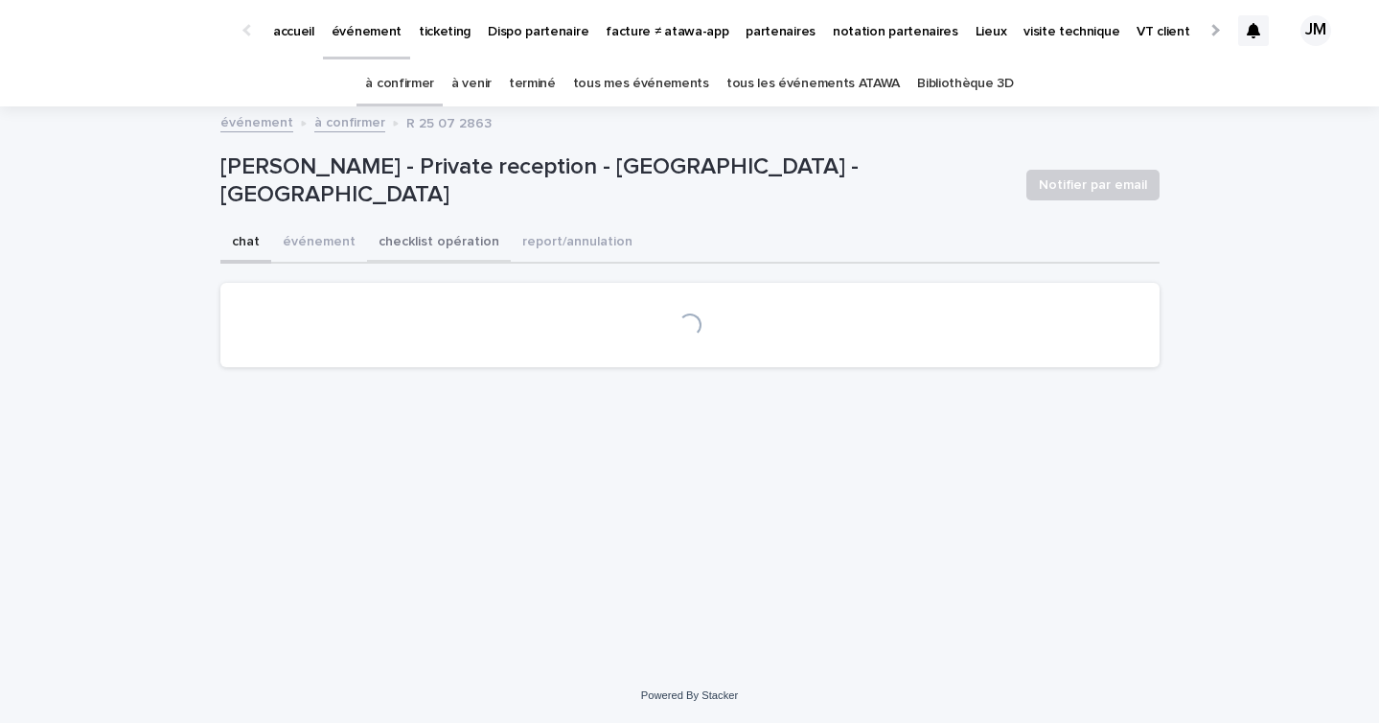
click at [461, 245] on button "checklist opération" at bounding box center [439, 243] width 144 height 40
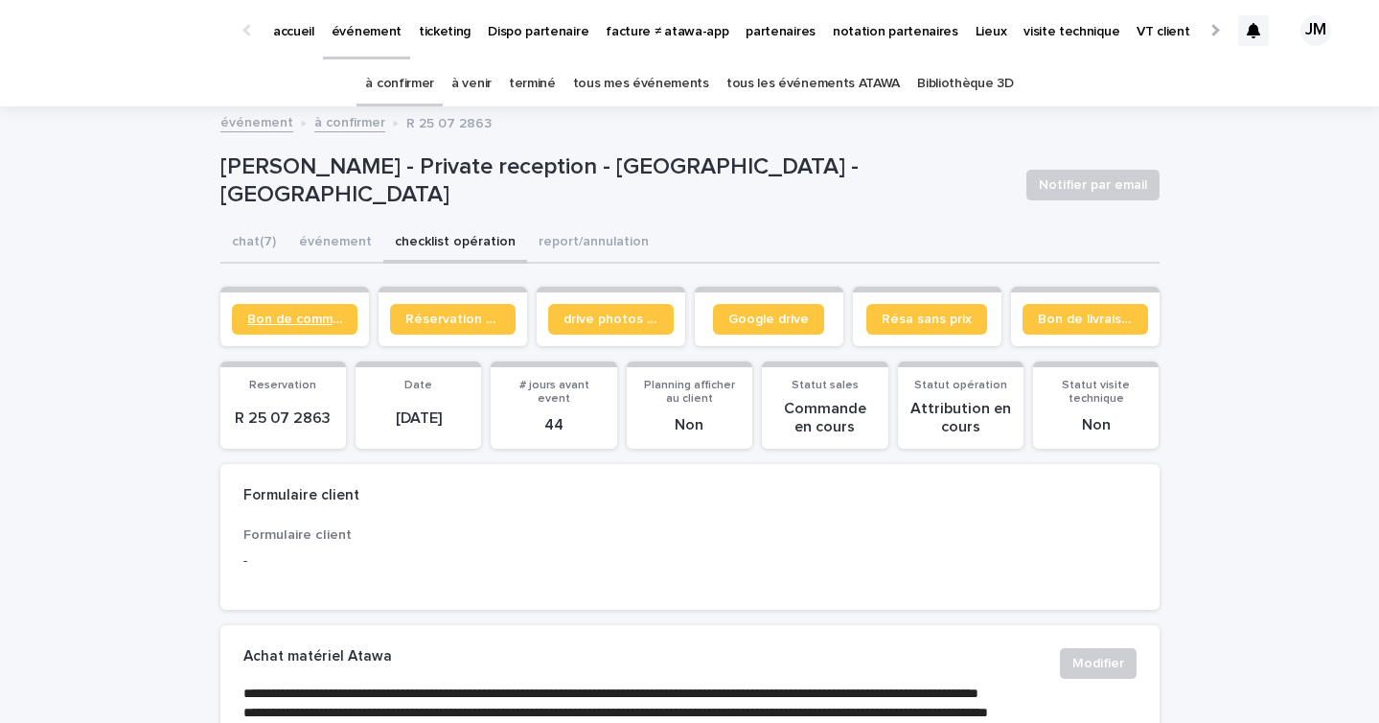
click at [304, 324] on span "Bon de commande" at bounding box center [294, 319] width 95 height 13
drag, startPoint x: 340, startPoint y: 180, endPoint x: 221, endPoint y: 181, distance: 118.9
click at [221, 181] on p "[PERSON_NAME] - Private reception - [GEOGRAPHIC_DATA] - [GEOGRAPHIC_DATA]" at bounding box center [615, 181] width 791 height 56
click at [364, 183] on p "[PERSON_NAME] - Private reception - [GEOGRAPHIC_DATA] - [GEOGRAPHIC_DATA]" at bounding box center [615, 181] width 791 height 56
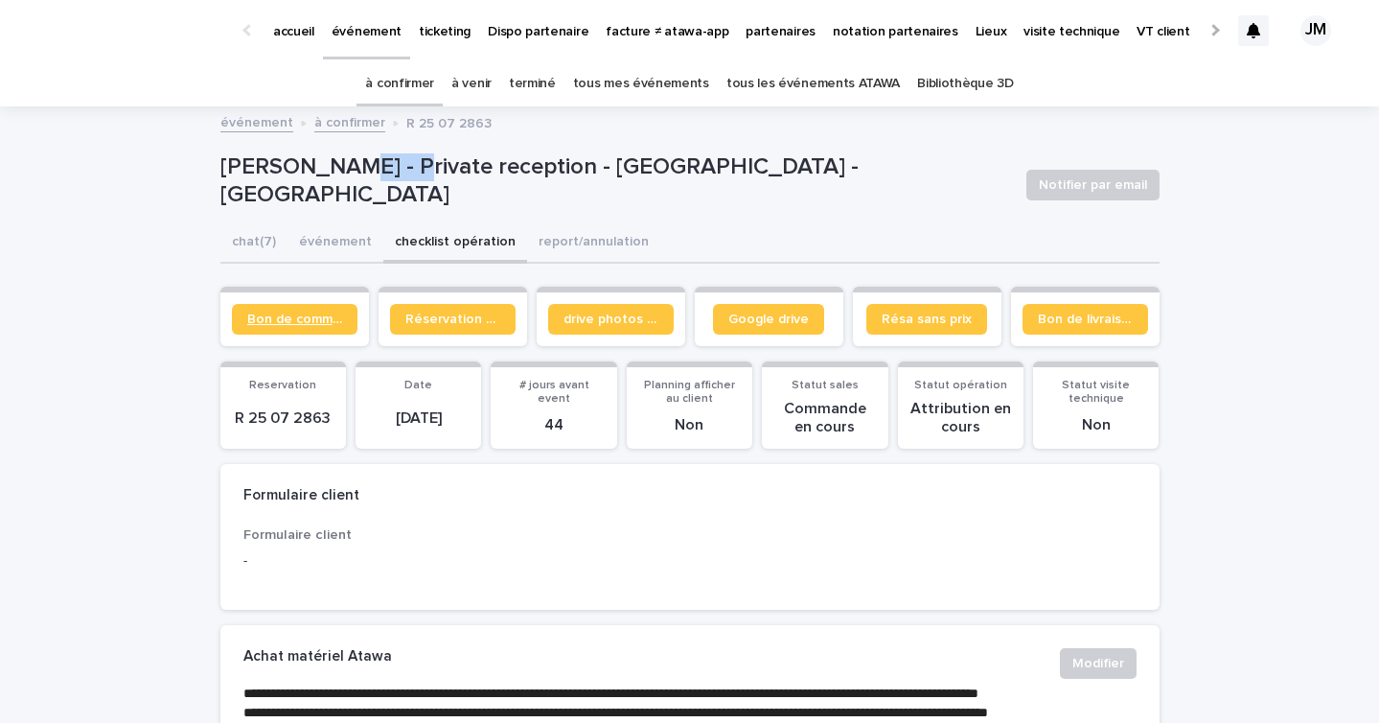
click at [313, 333] on link "Bon de commande" at bounding box center [295, 319] width 126 height 31
